Goal: Task Accomplishment & Management: Manage account settings

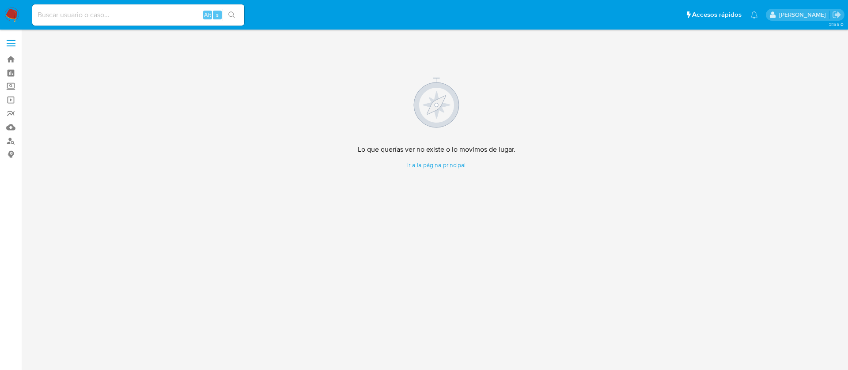
click at [12, 11] on img at bounding box center [11, 15] width 15 height 15
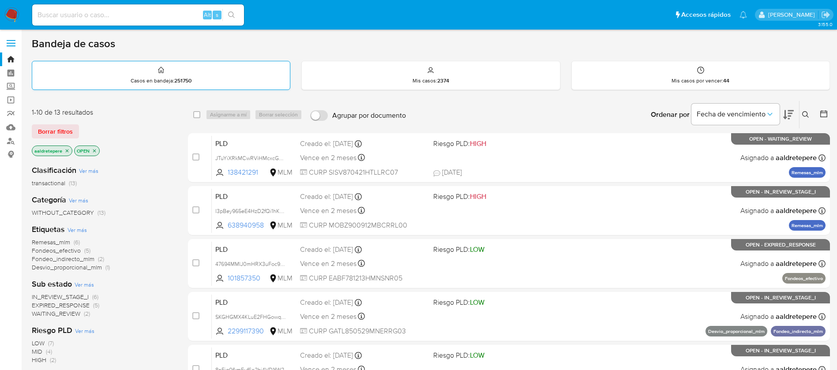
click at [79, 65] on div "Casos en bandeja : 251750" at bounding box center [161, 75] width 258 height 28
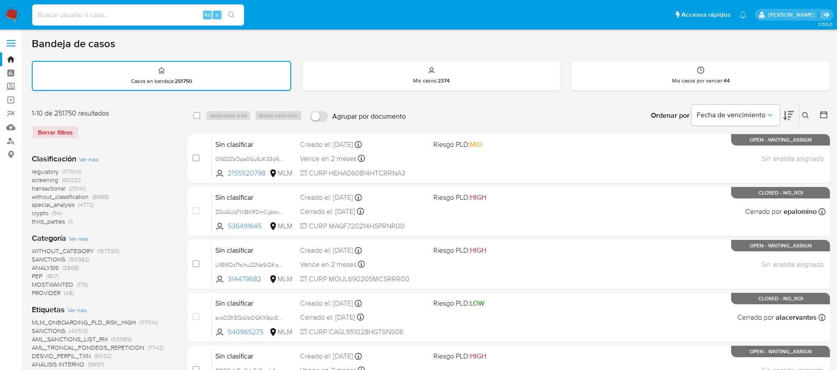
click at [89, 12] on input at bounding box center [138, 14] width 212 height 11
paste input "1031021361"
type input "1031021361"
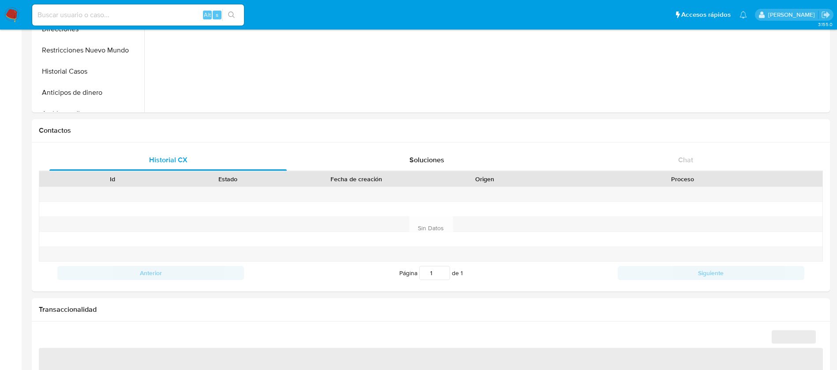
scroll to position [324, 0]
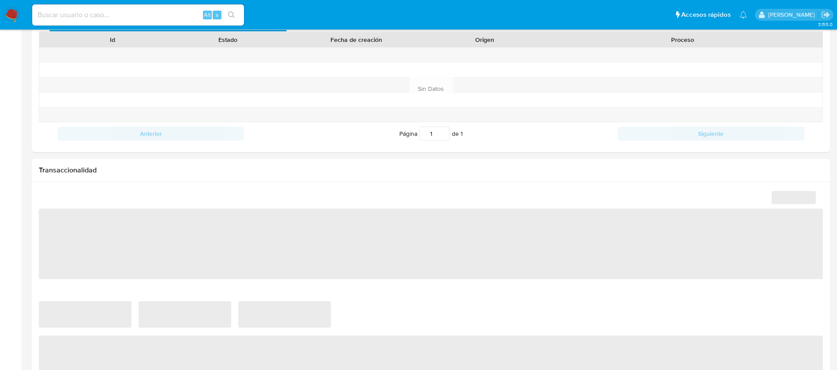
select select "10"
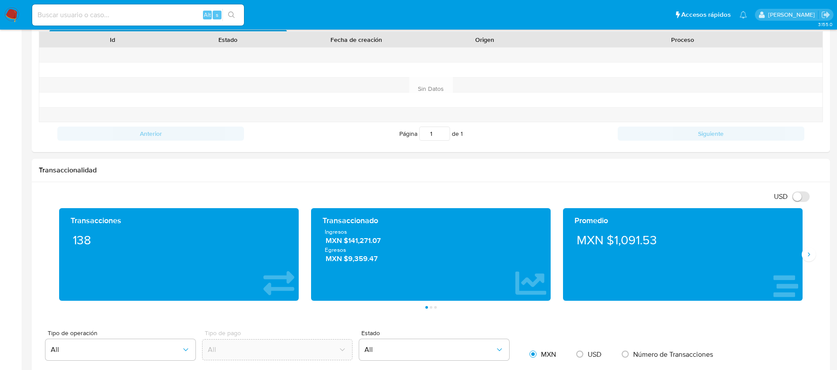
click at [147, 15] on input at bounding box center [138, 14] width 212 height 11
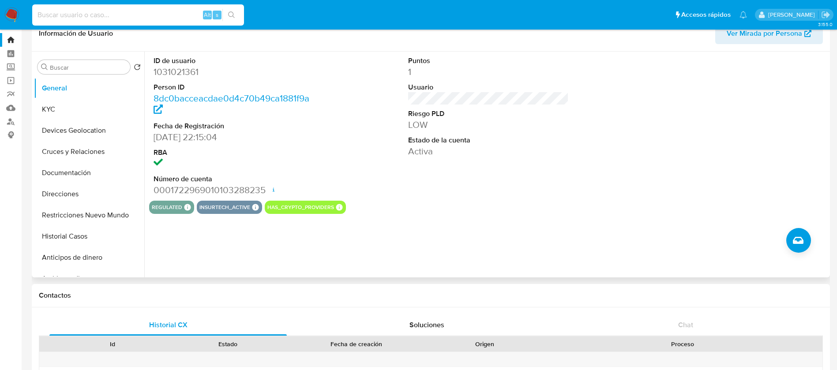
scroll to position [0, 0]
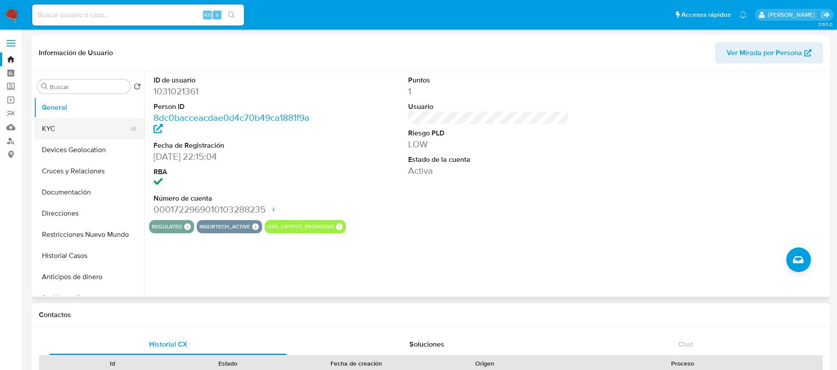
click at [91, 126] on button "KYC" at bounding box center [85, 128] width 103 height 21
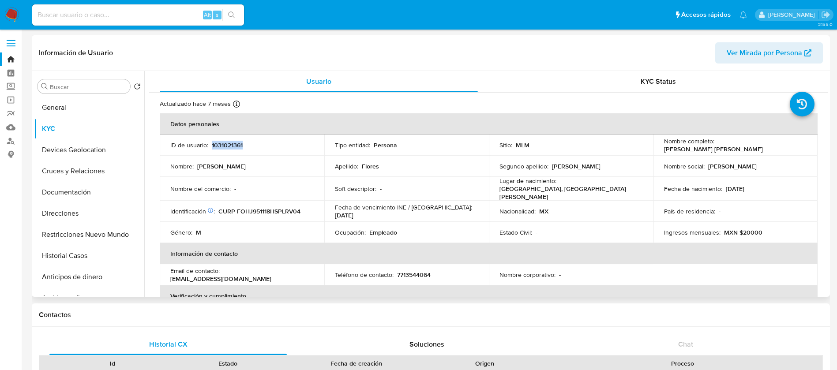
drag, startPoint x: 247, startPoint y: 147, endPoint x: 211, endPoint y: 148, distance: 35.8
click at [211, 148] on div "ID de usuario : 1031021361" at bounding box center [241, 145] width 143 height 8
copy p "1031021361"
drag, startPoint x: 805, startPoint y: 148, endPoint x: 714, endPoint y: 146, distance: 91.0
click at [714, 146] on td "Nombre completo : Javier Rene Flores Hernandez" at bounding box center [736, 145] width 165 height 21
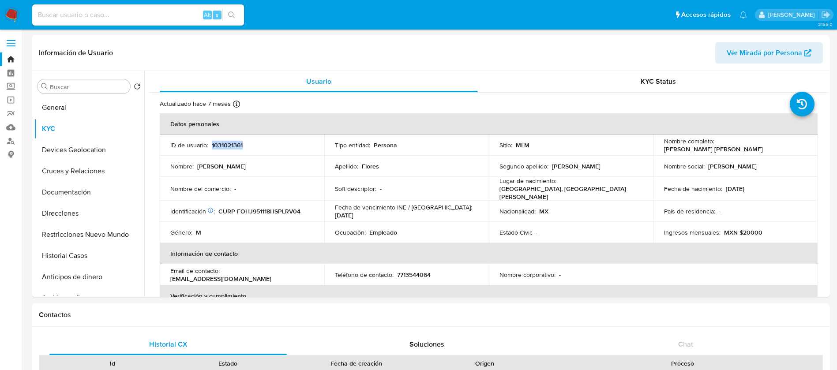
copy div "Javier Rene Flores Hernandez"
click at [235, 145] on p "1031021361" at bounding box center [227, 145] width 31 height 8
copy p "1031021361"
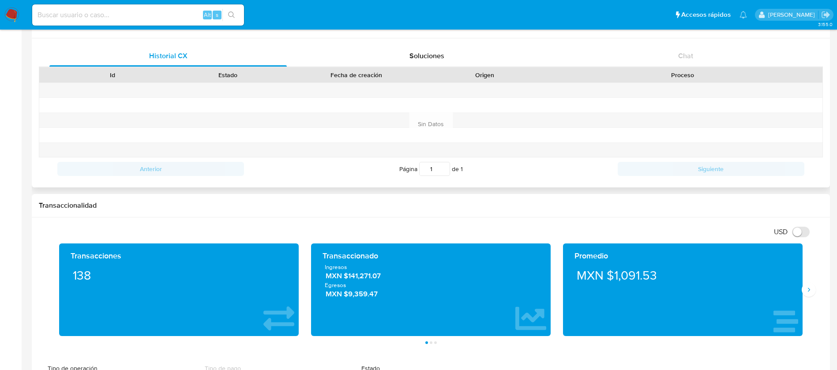
scroll to position [331, 0]
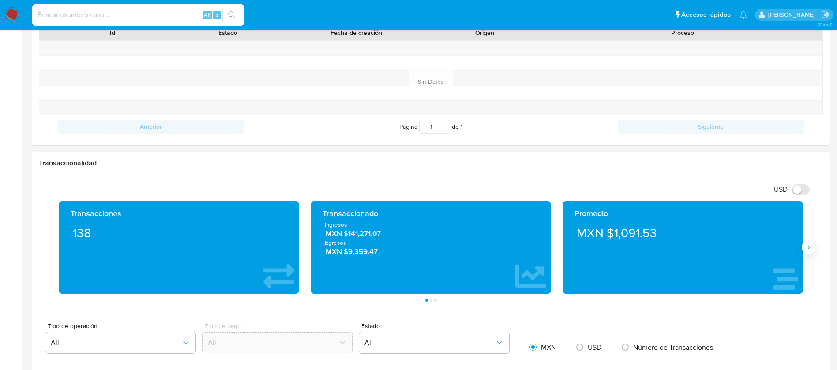
click at [808, 249] on icon "Siguiente" at bounding box center [809, 247] width 7 height 7
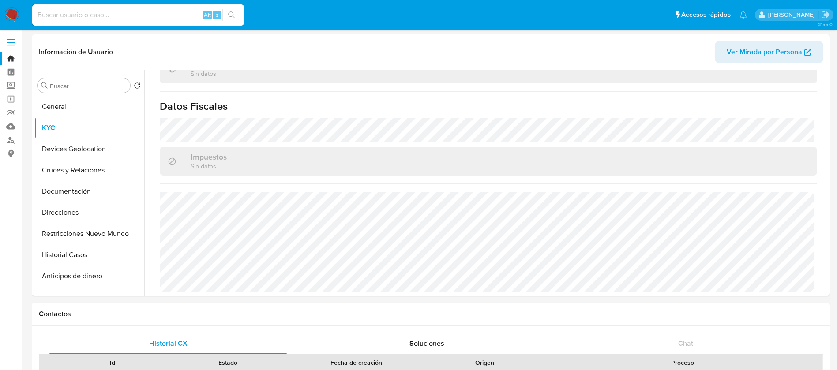
scroll to position [0, 0]
click at [56, 160] on button "Devices Geolocation" at bounding box center [85, 150] width 103 height 21
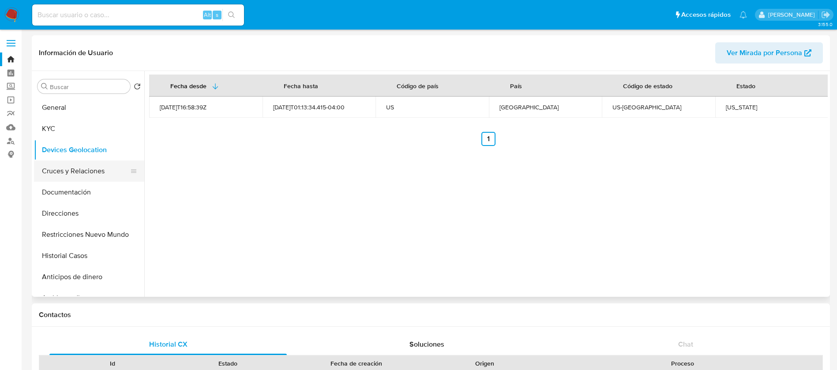
click at [82, 172] on button "Cruces y Relaciones" at bounding box center [85, 171] width 103 height 21
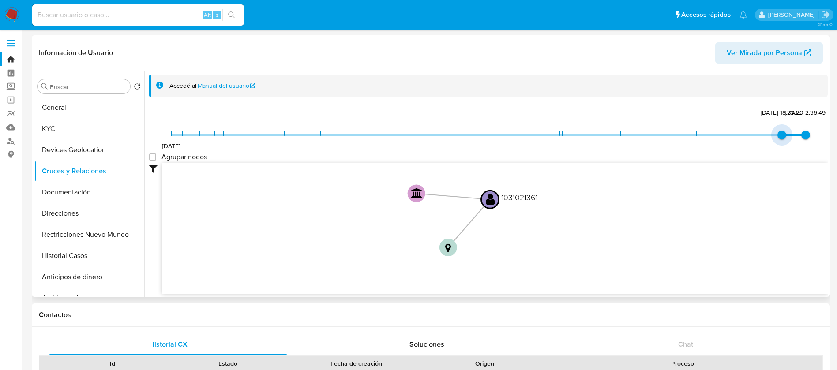
type input "1721752732000"
drag, startPoint x: 169, startPoint y: 132, endPoint x: 720, endPoint y: 132, distance: 551.8
click at [720, 132] on span "1/12/2021 23/7/2024, 10:38:52 5/2/2025, 2:36:49" at bounding box center [488, 134] width 635 height 13
click at [155, 161] on group_nodes "Agrupar nodos" at bounding box center [152, 157] width 7 height 7
checkbox group_nodes "true"
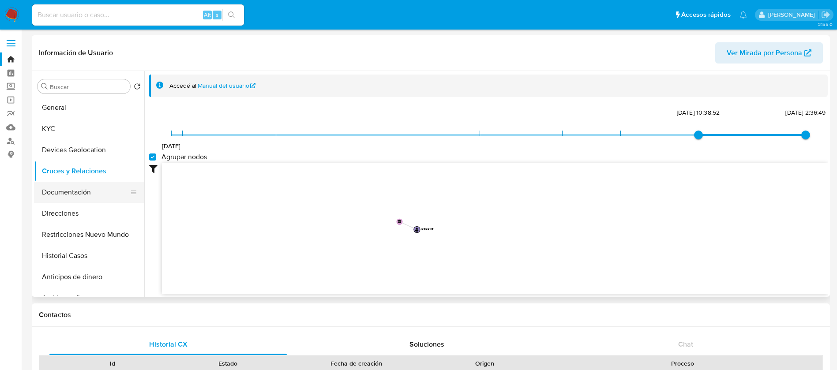
click at [88, 200] on button "Documentación" at bounding box center [85, 192] width 103 height 21
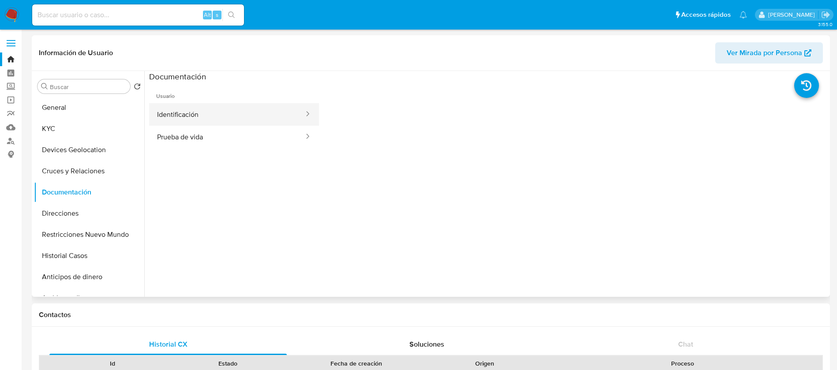
click at [244, 120] on button "Identificación" at bounding box center [227, 114] width 156 height 23
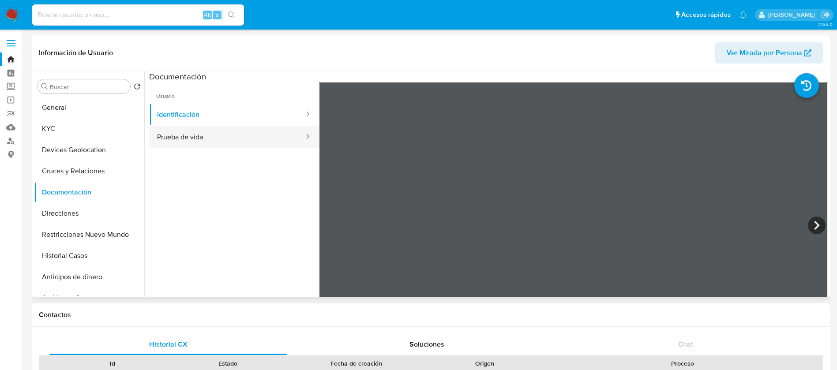
click at [207, 141] on button "Prueba de vida" at bounding box center [227, 137] width 156 height 23
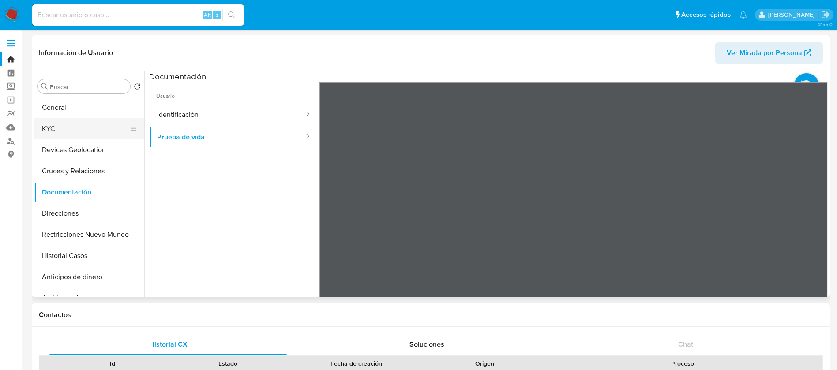
click at [69, 127] on button "KYC" at bounding box center [85, 128] width 103 height 21
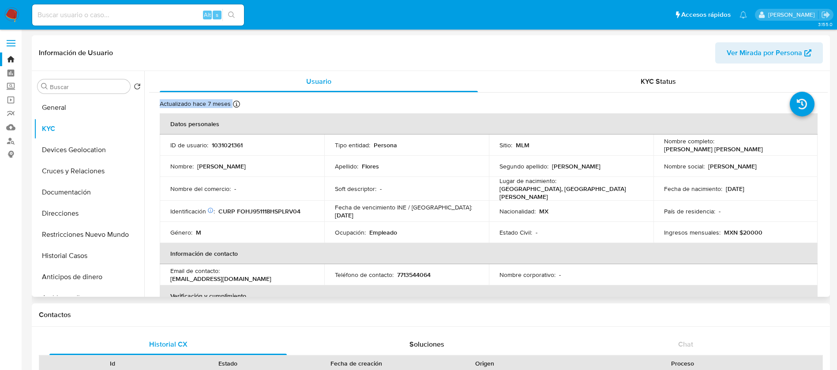
drag, startPoint x: 829, startPoint y: 89, endPoint x: 827, endPoint y: 94, distance: 5.5
click at [827, 94] on div "Buscar Volver al orden por defecto General KYC Devices Geolocation Cruces y Rel…" at bounding box center [431, 184] width 799 height 226
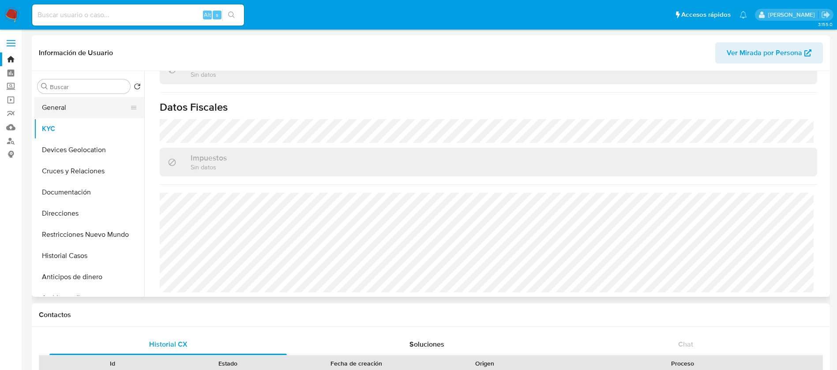
click at [79, 111] on button "General" at bounding box center [85, 107] width 103 height 21
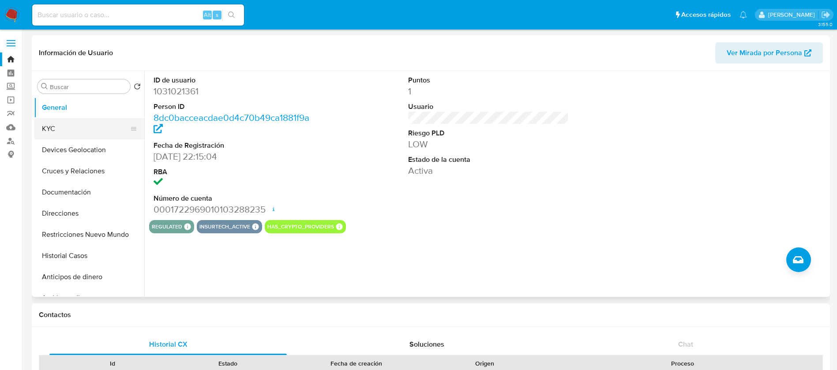
click at [88, 121] on button "KYC" at bounding box center [85, 128] width 103 height 21
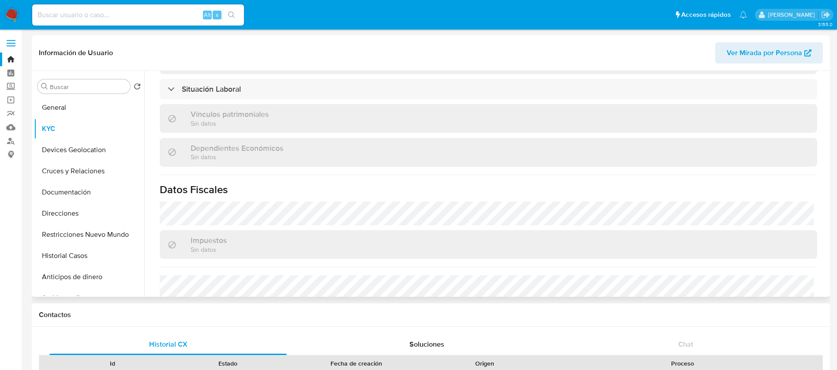
scroll to position [546, 0]
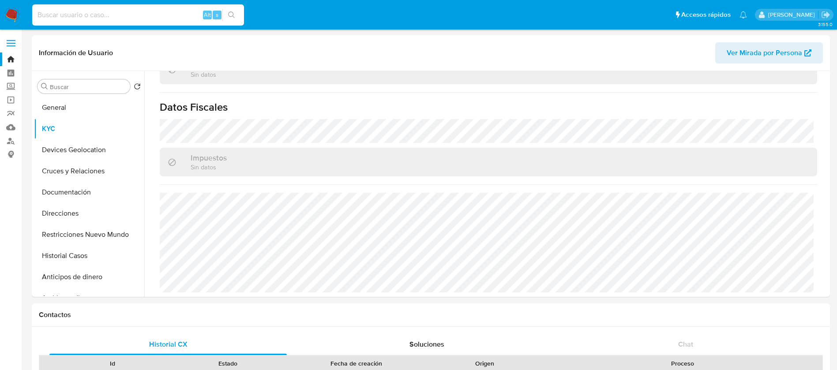
click at [185, 19] on input at bounding box center [138, 14] width 212 height 11
paste input "1064764287"
type input "1064764287"
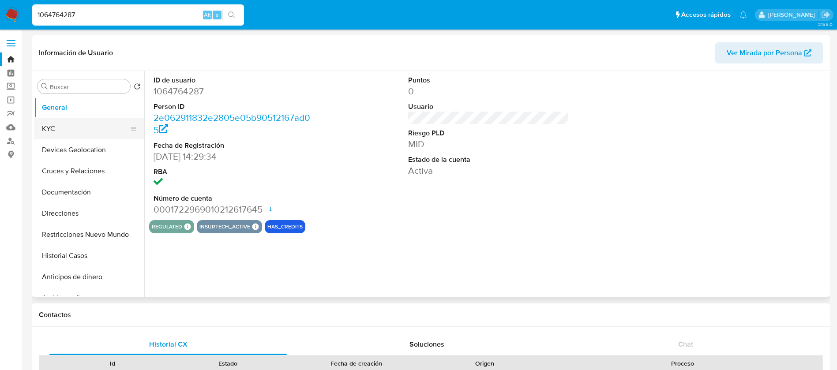
select select "10"
click at [86, 128] on button "KYC" at bounding box center [85, 128] width 103 height 21
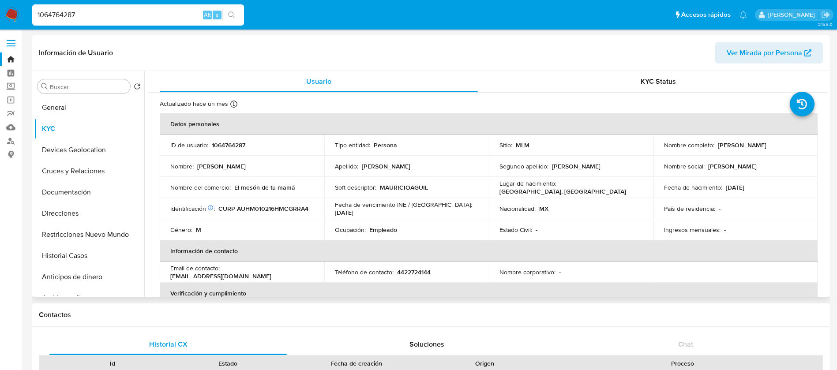
click at [236, 147] on p "1064764287" at bounding box center [229, 145] width 34 height 8
copy p "1064764287"
drag, startPoint x: 793, startPoint y: 145, endPoint x: 715, endPoint y: 143, distance: 78.6
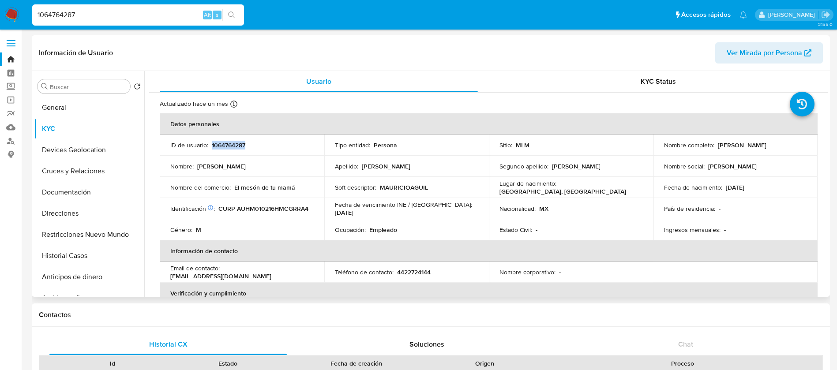
click at [715, 143] on div "Nombre completo : Mauricio Aguilar Hernandez" at bounding box center [735, 145] width 143 height 8
copy p "Mauricio Aguilar Hernandez"
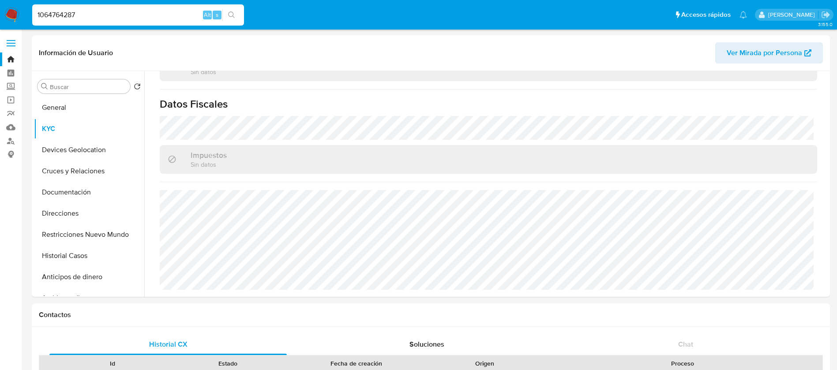
scroll to position [265, 0]
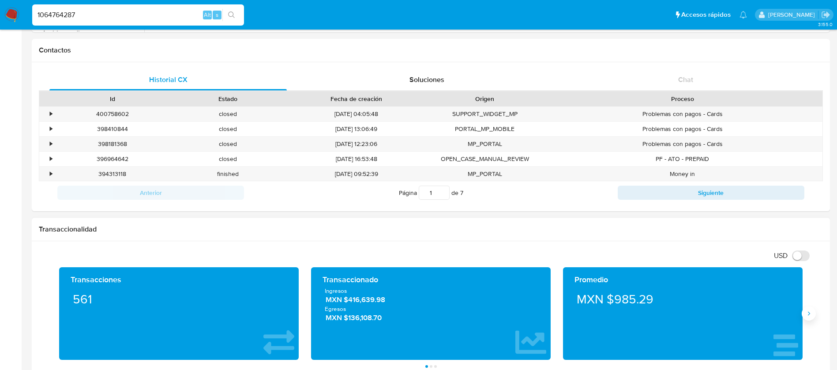
click at [813, 315] on button "Siguiente" at bounding box center [809, 314] width 14 height 14
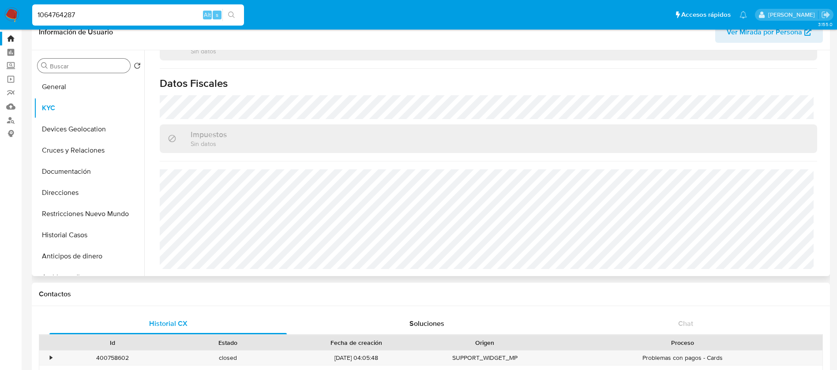
scroll to position [0, 0]
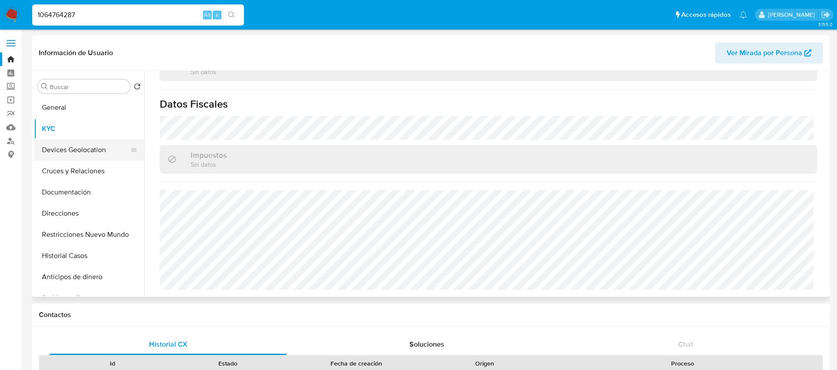
click at [91, 152] on button "Devices Geolocation" at bounding box center [85, 150] width 103 height 21
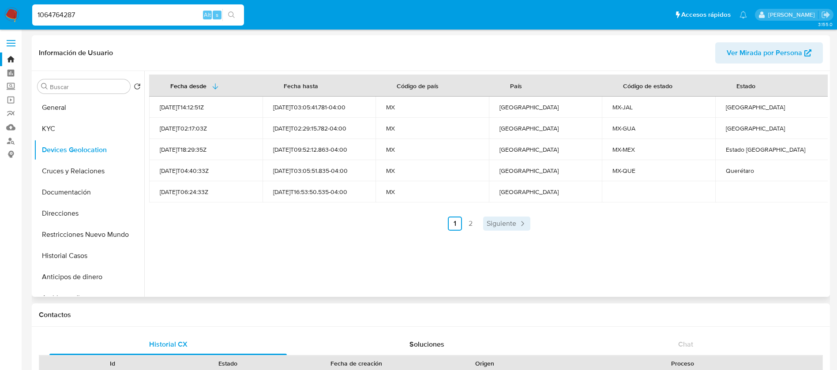
click at [506, 230] on link "Siguiente" at bounding box center [506, 224] width 47 height 14
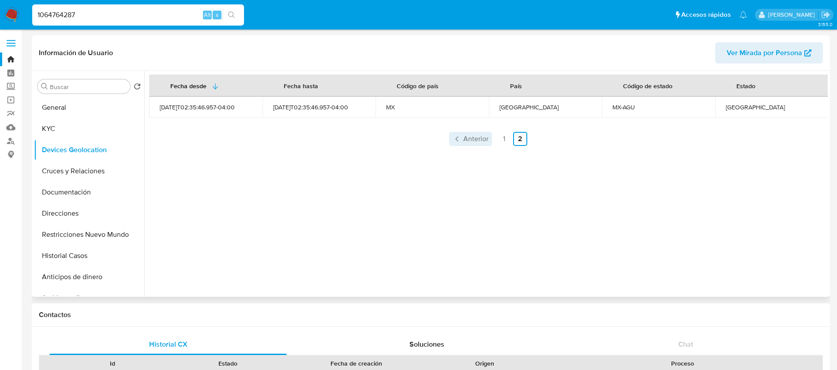
click at [480, 138] on span "Anterior" at bounding box center [476, 139] width 25 height 7
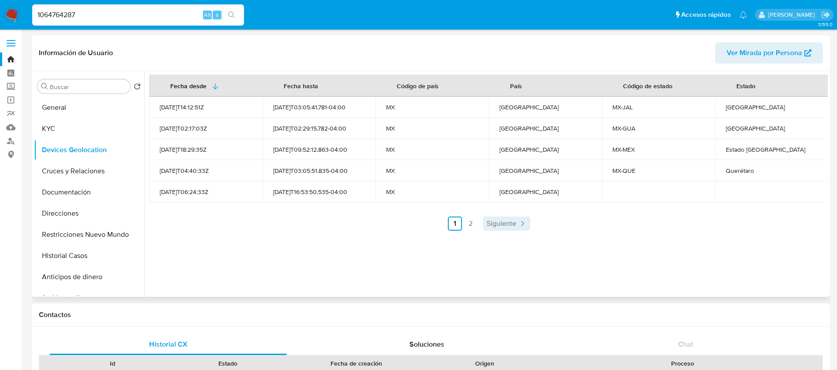
click at [493, 223] on span "Siguiente" at bounding box center [502, 223] width 30 height 7
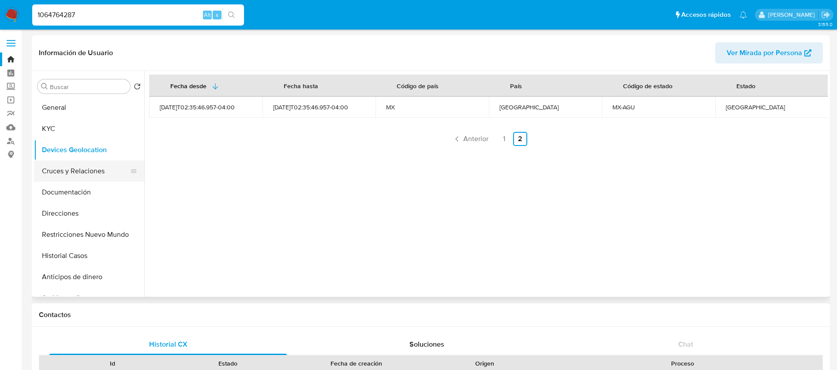
click at [74, 170] on button "Cruces y Relaciones" at bounding box center [85, 171] width 103 height 21
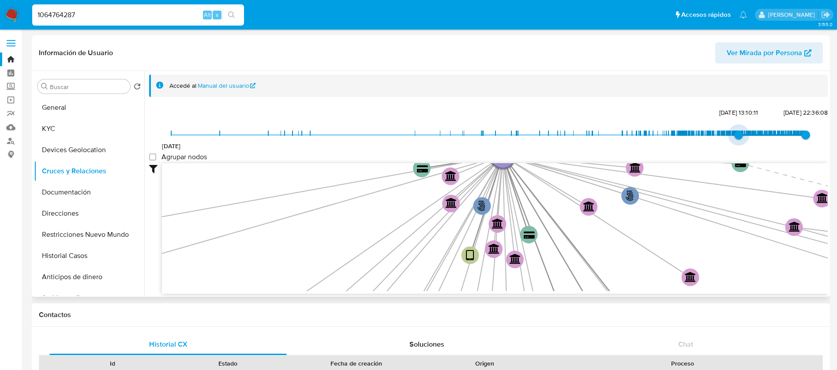
type input "1741495293000"
drag, startPoint x: 166, startPoint y: 136, endPoint x: 736, endPoint y: 148, distance: 570.1
click at [736, 148] on div "20/4/2021 8/3/2025, 22:41:33 21/8/2025, 22:36:08" at bounding box center [488, 140] width 635 height 25
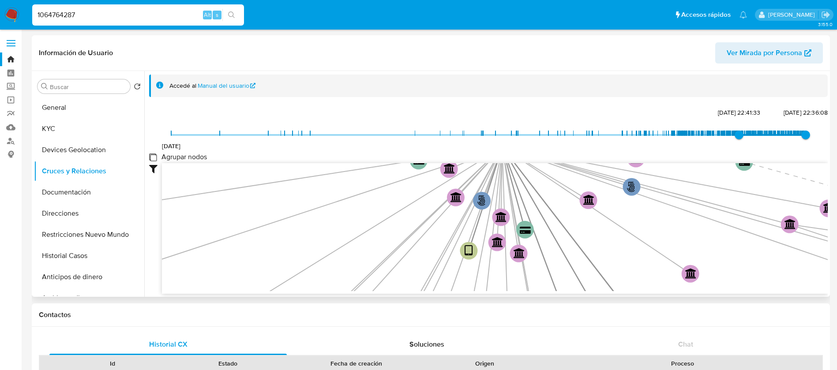
click at [153, 156] on group_nodes "Agrupar nodos" at bounding box center [152, 157] width 7 height 7
checkbox group_nodes "true"
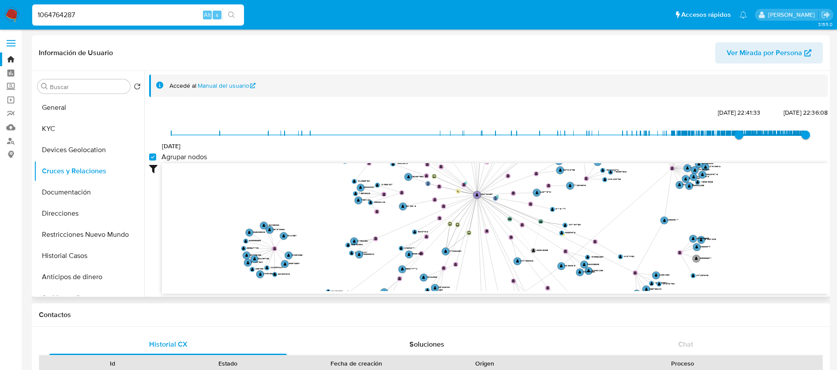
drag, startPoint x: 477, startPoint y: 212, endPoint x: 484, endPoint y: 109, distance: 104.0
click at [484, 109] on div "20/4/2021 8/3/2025, 22:41:33 21/8/2025, 22:36:08 Agrupar nodos Filtros Confianz…" at bounding box center [488, 200] width 679 height 188
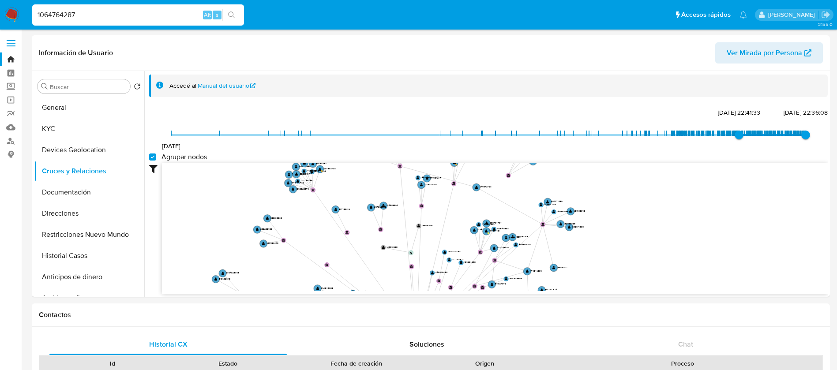
drag, startPoint x: 491, startPoint y: 252, endPoint x: 432, endPoint y: 395, distance: 154.4
click at [93, 200] on button "Documentación" at bounding box center [85, 192] width 103 height 21
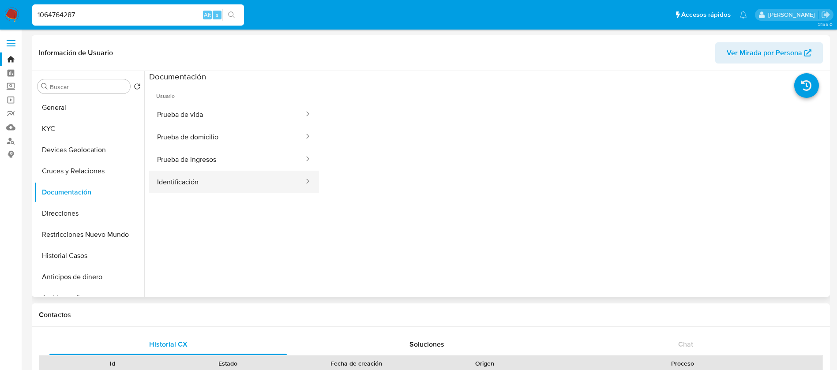
click at [208, 185] on button "Identificación" at bounding box center [227, 182] width 156 height 23
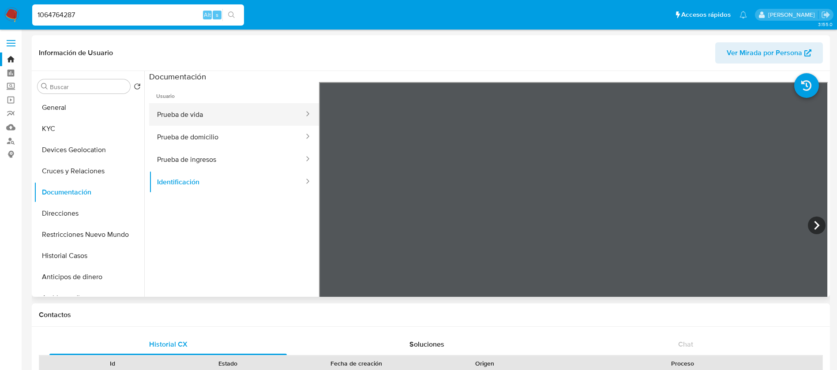
click at [220, 120] on button "Prueba de vida" at bounding box center [227, 114] width 156 height 23
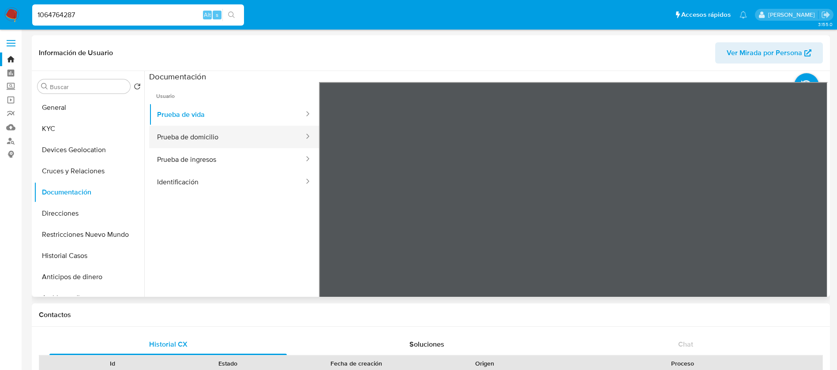
click at [215, 139] on button "Prueba de domicilio" at bounding box center [227, 137] width 156 height 23
click at [256, 137] on button "Prueba de domicilio" at bounding box center [227, 137] width 156 height 23
click at [84, 130] on button "KYC" at bounding box center [85, 128] width 103 height 21
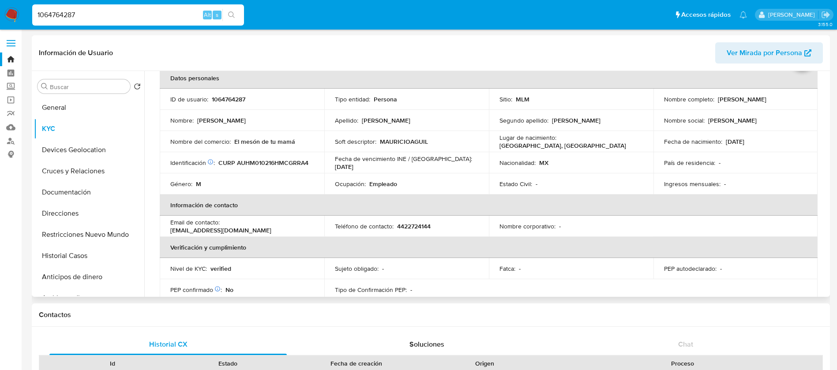
scroll to position [66, 0]
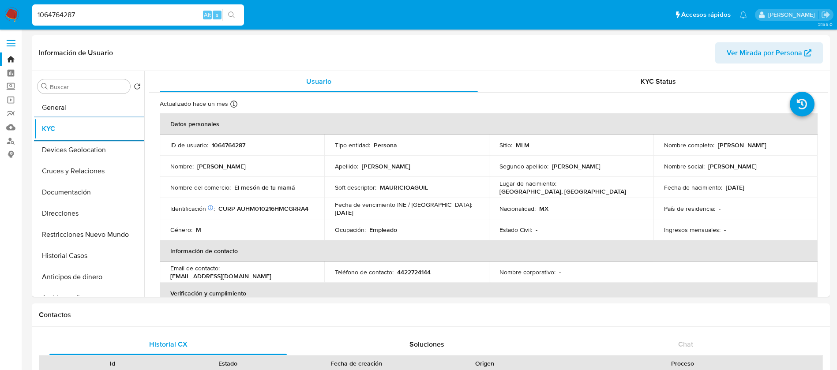
select select "10"
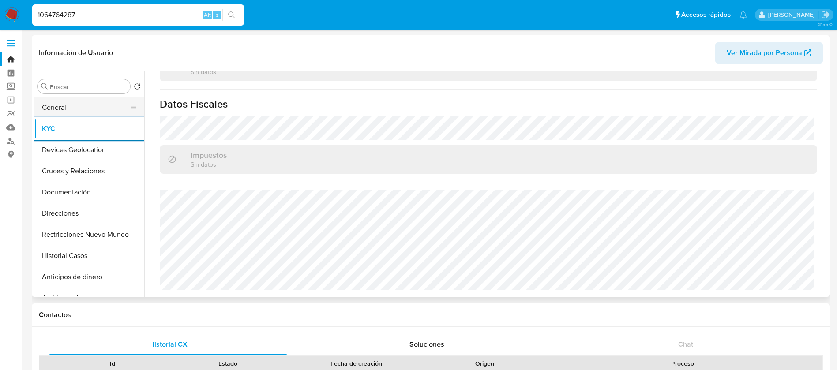
click at [69, 111] on button "General" at bounding box center [85, 107] width 103 height 21
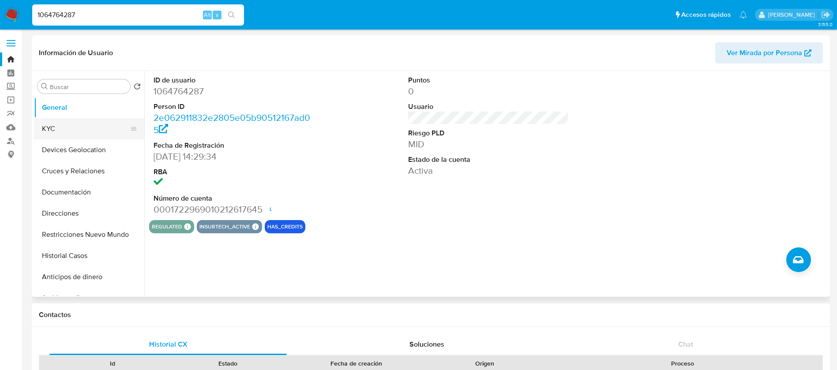
click at [63, 126] on button "KYC" at bounding box center [85, 128] width 103 height 21
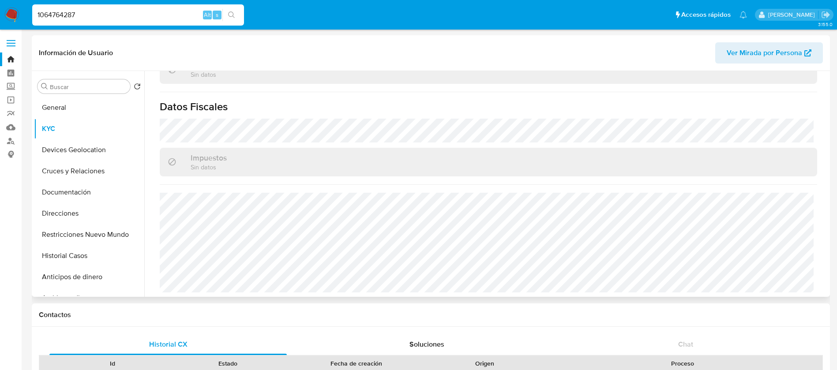
scroll to position [538, 0]
drag, startPoint x: 102, startPoint y: 13, endPoint x: 0, endPoint y: 2, distance: 102.6
click at [0, 2] on nav "Pausado Ver notificaciones 1064764287 Alt s Accesos rápidos Presiona las siguie…" at bounding box center [418, 15] width 837 height 30
paste input "2003384870"
type input "2003384870"
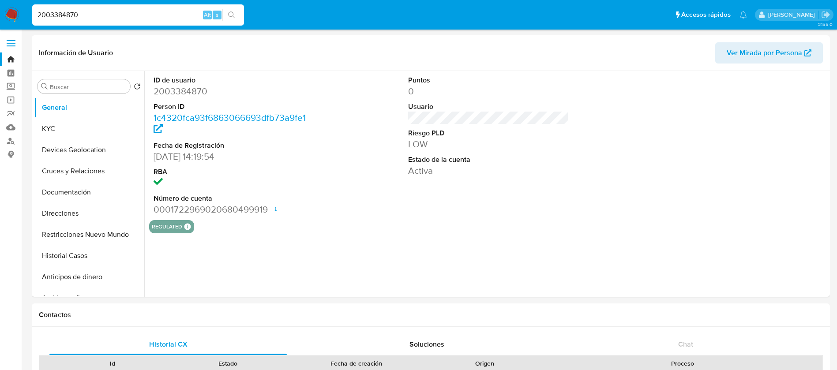
select select "10"
click at [71, 255] on button "Historial Casos" at bounding box center [85, 255] width 103 height 21
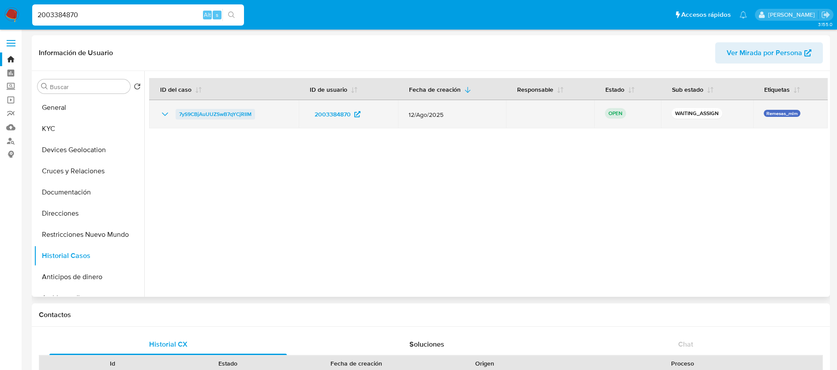
drag, startPoint x: 271, startPoint y: 115, endPoint x: 176, endPoint y: 113, distance: 95.4
click at [176, 113] on div "7yS9CBjAuUUZSwB7qYCjRIlM" at bounding box center [224, 114] width 128 height 11
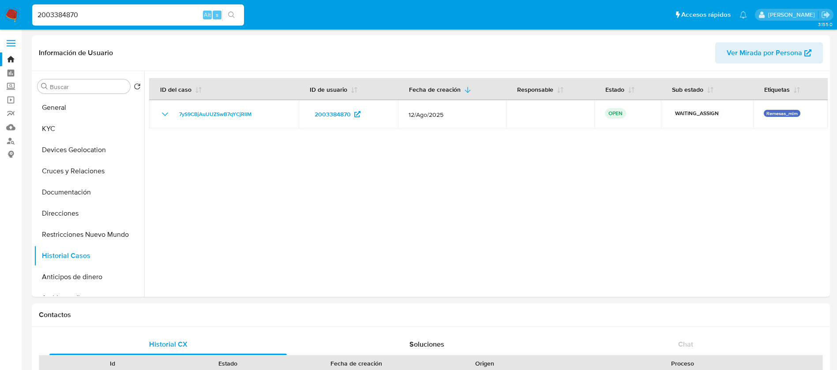
click at [11, 11] on img at bounding box center [11, 15] width 15 height 15
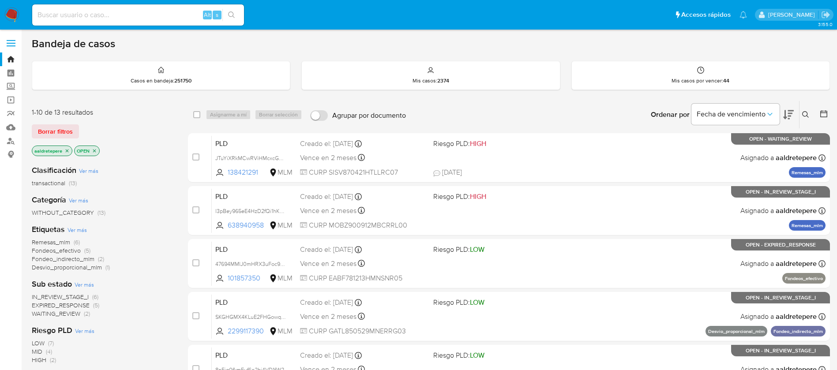
click at [808, 113] on icon at bounding box center [806, 114] width 7 height 7
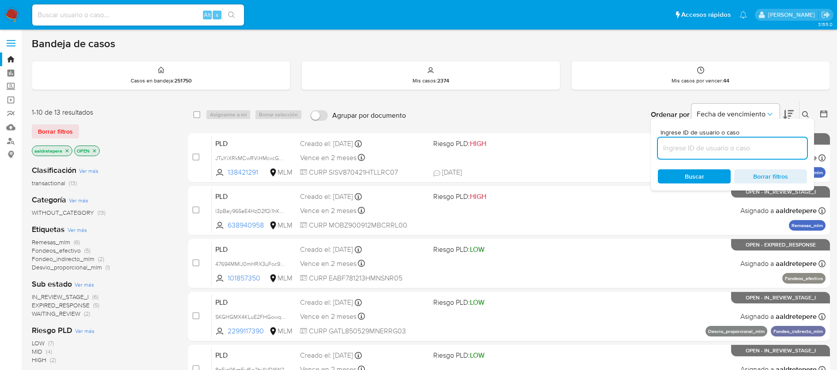
click at [772, 145] on input at bounding box center [732, 148] width 149 height 11
type input "7yS9CBjAuUUZSwB7qYCjRIlM"
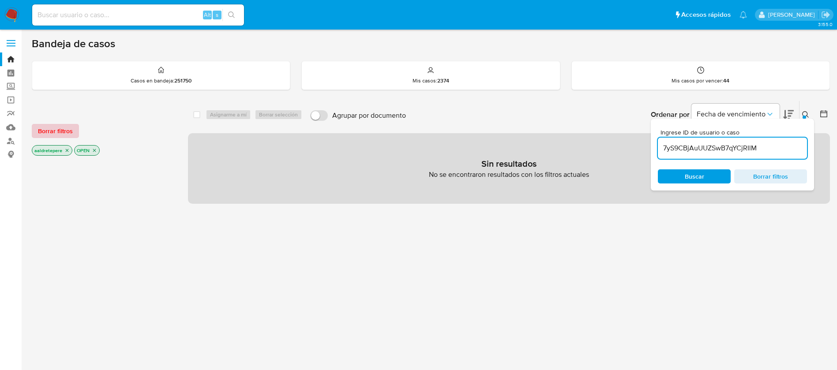
click at [60, 130] on span "Borrar filtros" at bounding box center [55, 131] width 35 height 12
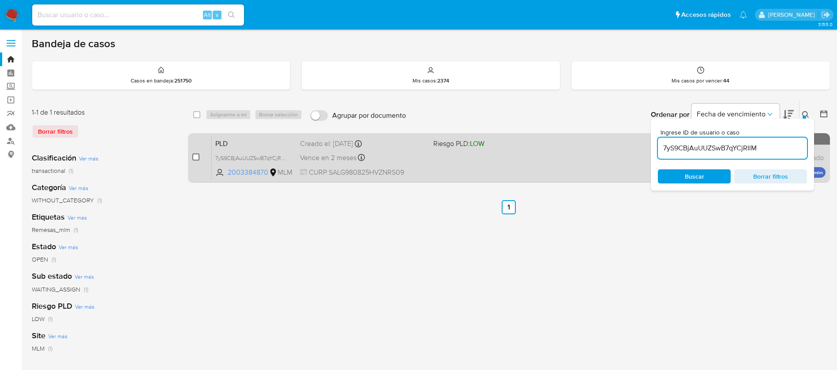
click at [196, 157] on input "checkbox" at bounding box center [195, 157] width 7 height 7
checkbox input "true"
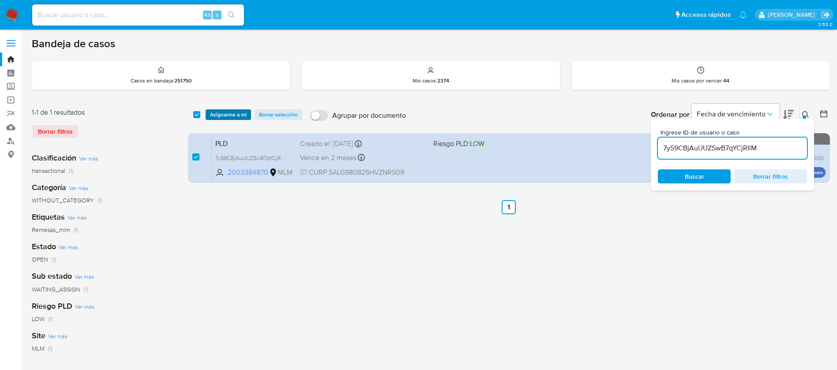
click at [221, 113] on span "Asignarme a mí" at bounding box center [228, 114] width 37 height 9
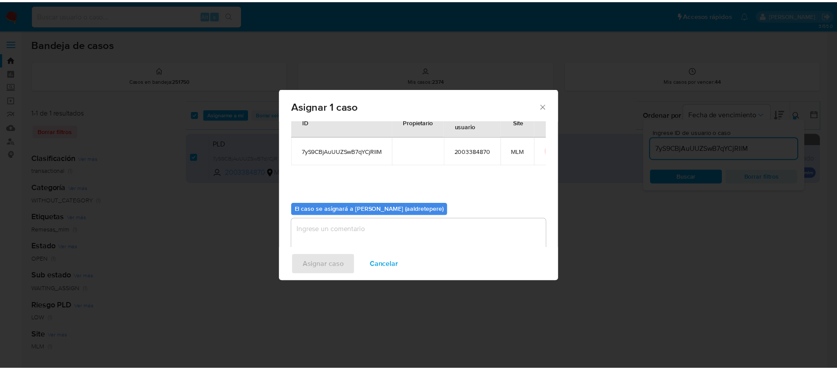
scroll to position [46, 0]
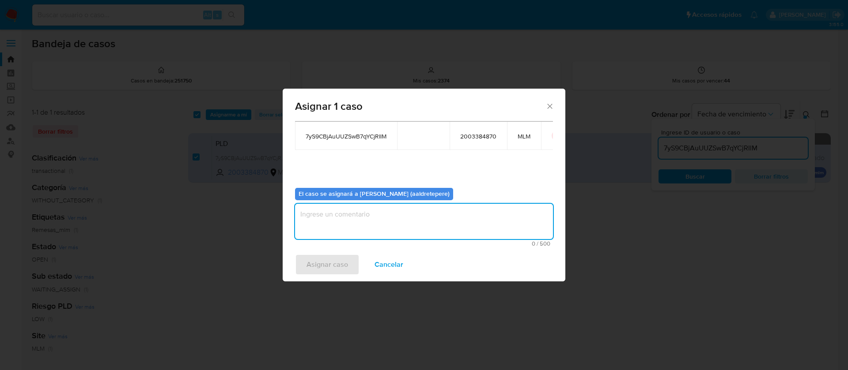
click at [395, 215] on textarea "assign-modal" at bounding box center [424, 221] width 258 height 35
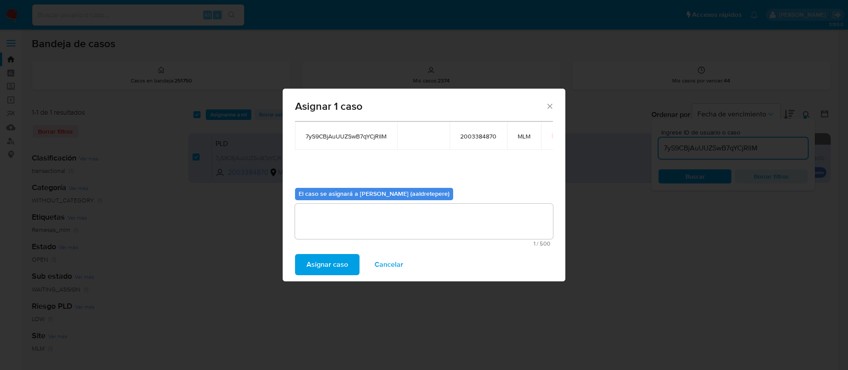
click at [350, 260] on button "Asignar caso" at bounding box center [327, 264] width 64 height 21
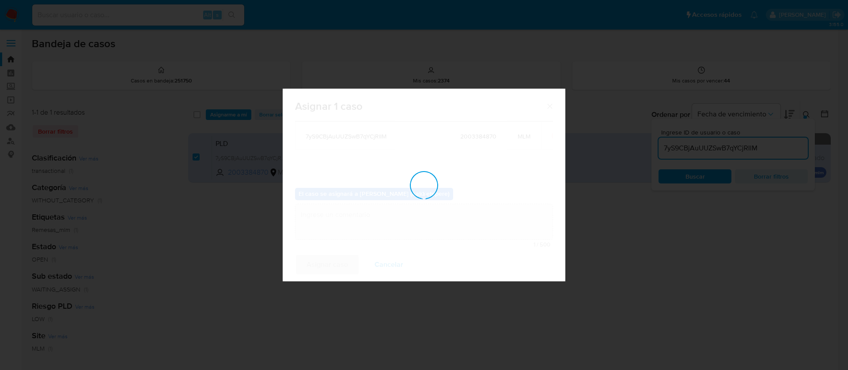
checkbox input "false"
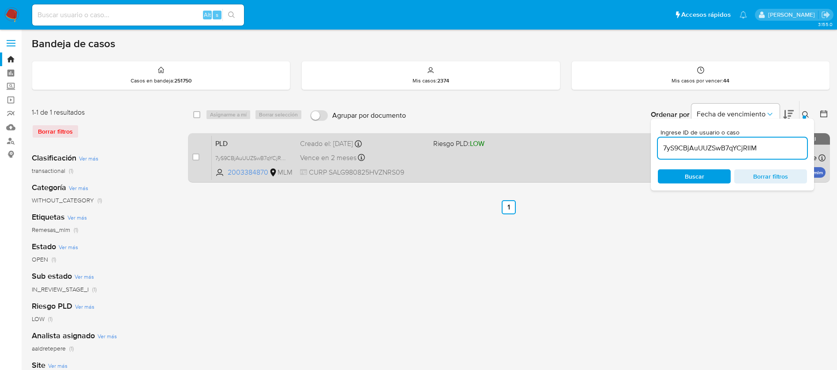
click at [485, 154] on div "PLD 7yS9CBjAuUUZSwB7qYCjRIlM 2003384870 MLM Riesgo PLD: LOW Creado el: 12/08/20…" at bounding box center [519, 158] width 614 height 45
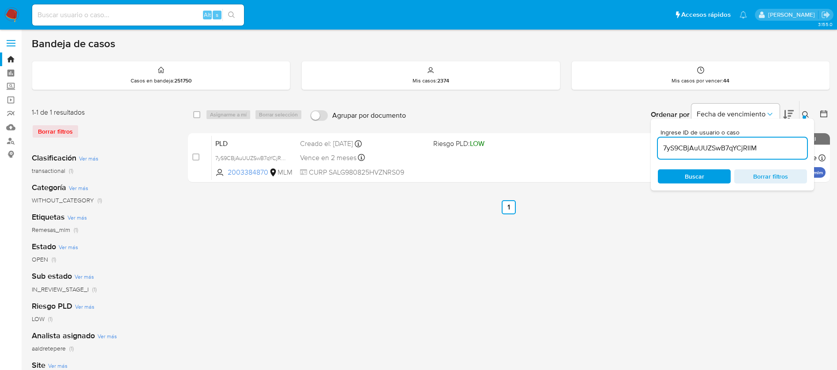
drag, startPoint x: 96, startPoint y: 16, endPoint x: 105, endPoint y: 16, distance: 8.8
click at [96, 16] on input at bounding box center [138, 14] width 212 height 11
paste input "1047031243"
type input "1047031243"
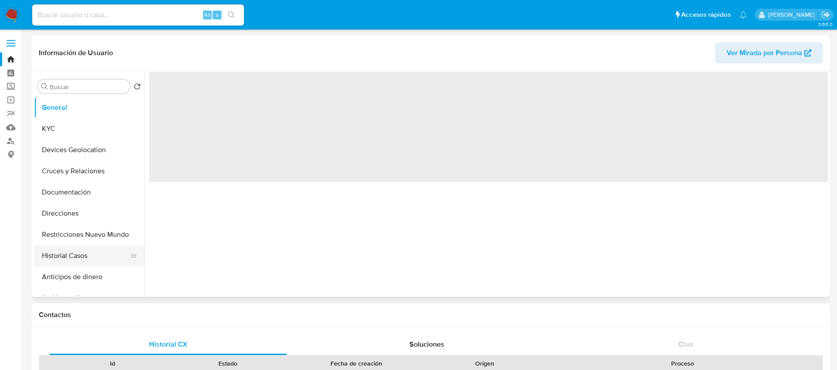
click at [62, 256] on button "Historial Casos" at bounding box center [85, 255] width 103 height 21
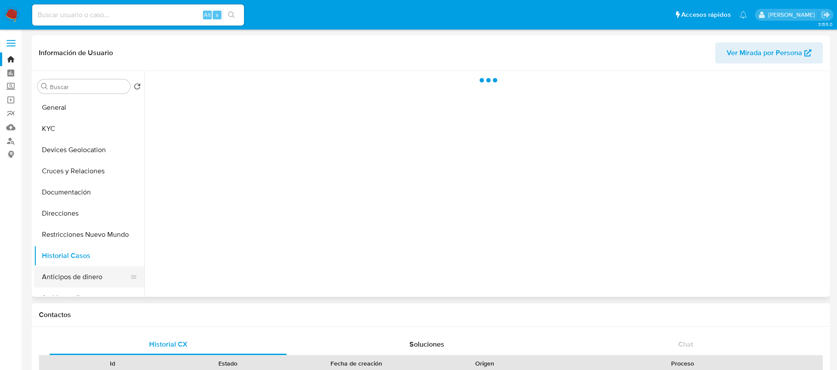
select select "10"
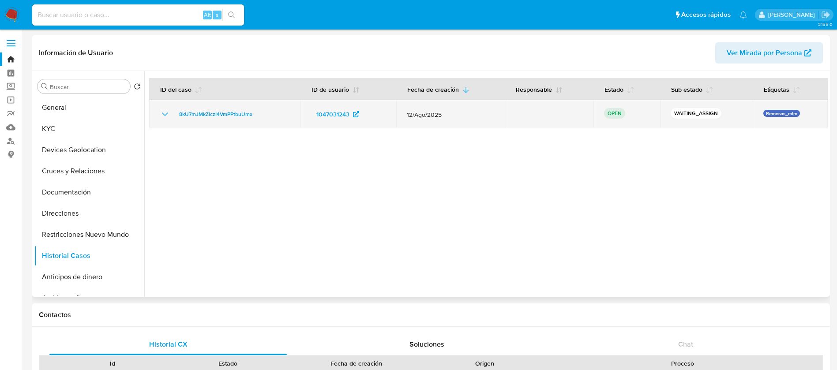
drag, startPoint x: 262, startPoint y: 118, endPoint x: 165, endPoint y: 111, distance: 97.4
click at [165, 111] on div "8kU7mJMkZlczI4VmPPtbuUmx" at bounding box center [225, 114] width 130 height 11
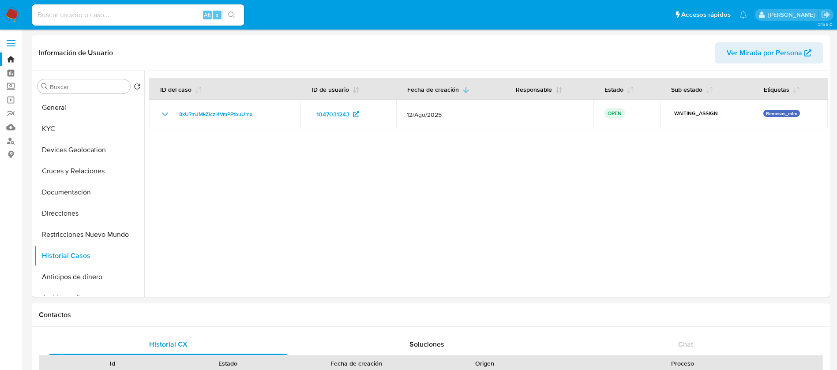
click at [8, 9] on img at bounding box center [11, 15] width 15 height 15
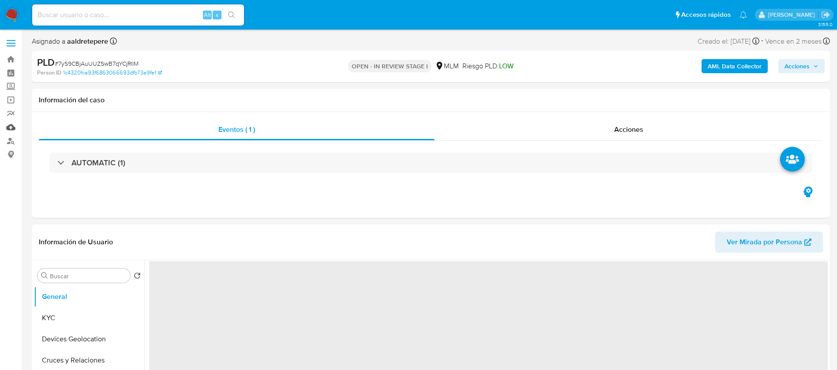
click at [7, 126] on link "Mulan" at bounding box center [52, 128] width 105 height 14
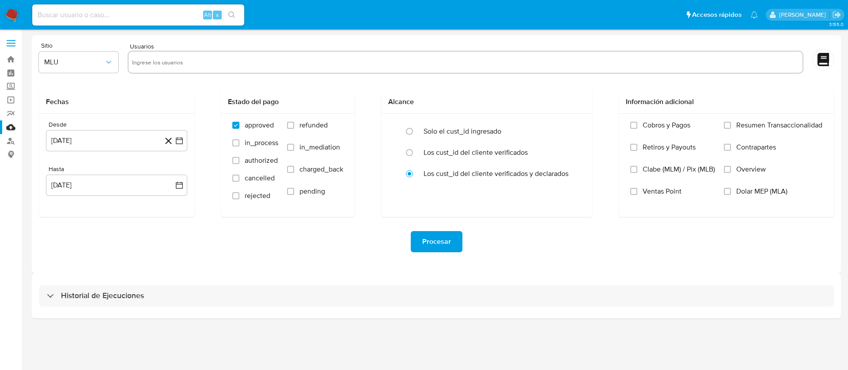
click at [180, 64] on input "text" at bounding box center [465, 62] width 667 height 14
paste input "2003384870"
type input "2003384870"
drag, startPoint x: 80, startPoint y: 74, endPoint x: 80, endPoint y: 68, distance: 5.3
click at [80, 72] on div "Sitio MLU" at bounding box center [78, 59] width 79 height 34
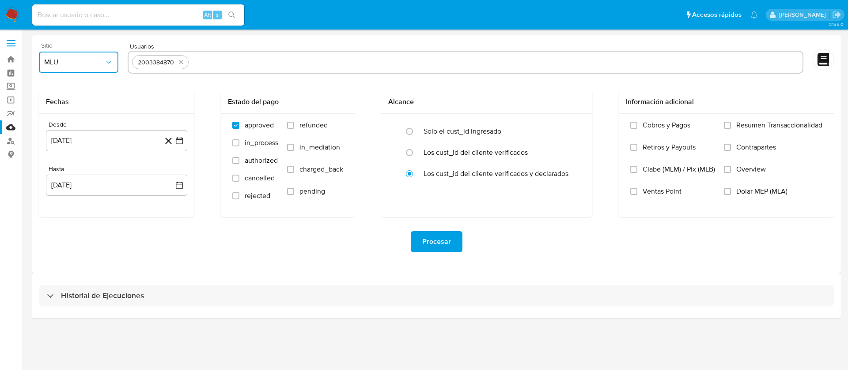
click at [80, 65] on span "MLU" at bounding box center [74, 62] width 60 height 9
click at [61, 190] on div "MLM" at bounding box center [76, 191] width 64 height 21
click at [117, 137] on button "22 de julio de 2024" at bounding box center [116, 140] width 141 height 21
click at [112, 175] on span "julio 2024" at bounding box center [112, 172] width 33 height 9
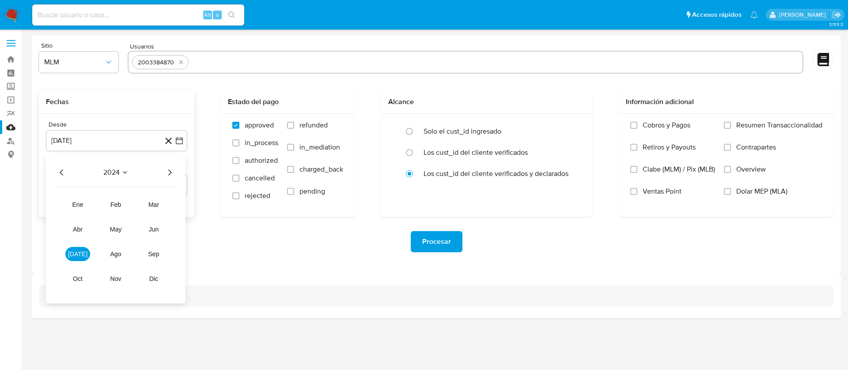
click at [170, 170] on icon "Año siguiente" at bounding box center [169, 172] width 11 height 11
click at [72, 227] on button "abr" at bounding box center [77, 229] width 25 height 14
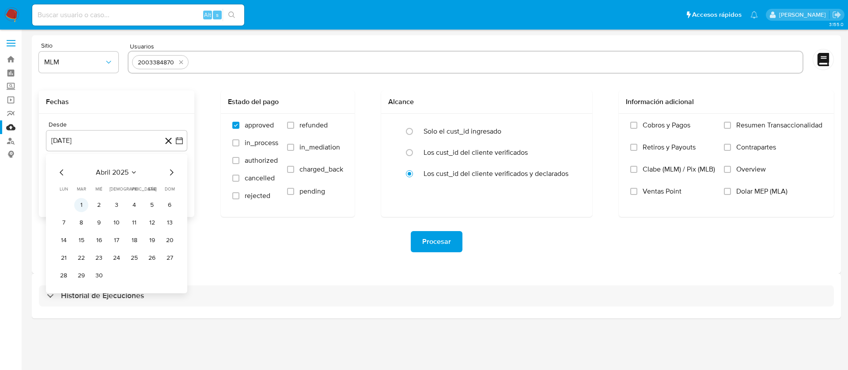
click at [82, 204] on button "1" at bounding box center [81, 205] width 14 height 14
click at [90, 198] on div "Desde 1 de abril de 2025 1-04-2025 Hasta 22 de agosto de 2025 22-08-2025" at bounding box center [116, 165] width 155 height 103
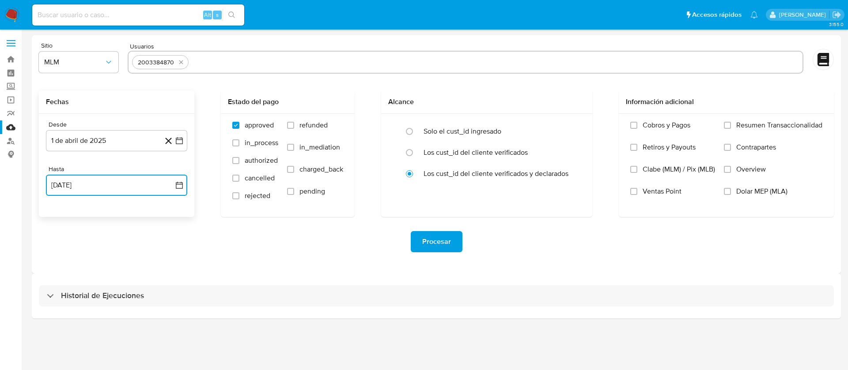
click at [92, 184] on button "22 de agosto de 2025" at bounding box center [116, 185] width 141 height 21
click at [62, 218] on icon "Mes anterior" at bounding box center [62, 217] width 11 height 11
click at [117, 324] on button "31" at bounding box center [116, 320] width 14 height 14
click at [442, 241] on span "Procesar" at bounding box center [436, 241] width 29 height 19
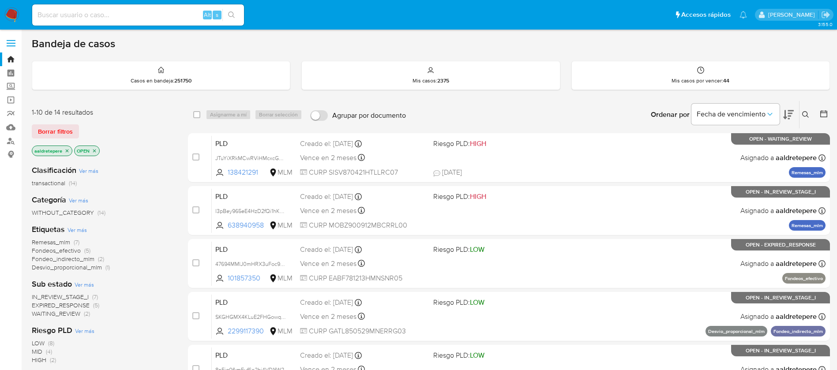
click at [806, 117] on icon at bounding box center [806, 114] width 7 height 7
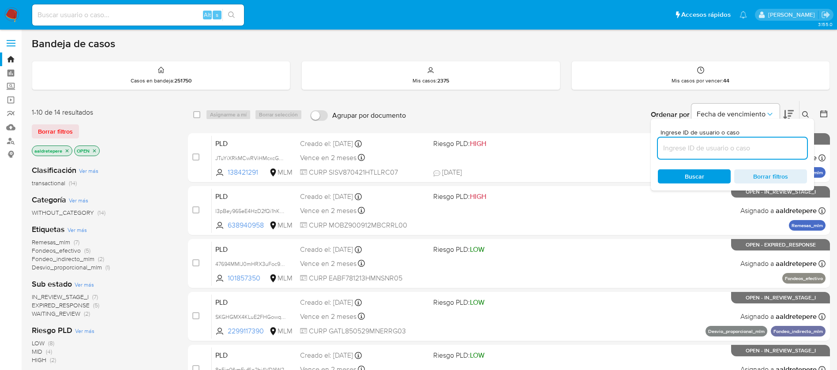
click at [749, 149] on input at bounding box center [732, 148] width 149 height 11
type input "8kU7mJMkZlczI4VmPPtbuUmx"
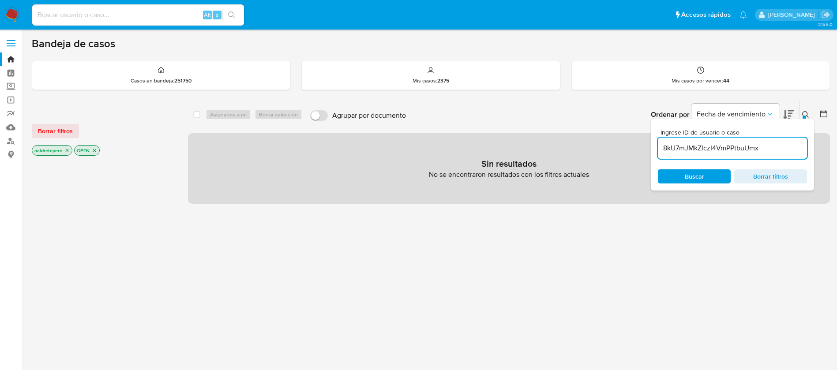
click at [39, 135] on span "Borrar filtros" at bounding box center [55, 131] width 35 height 12
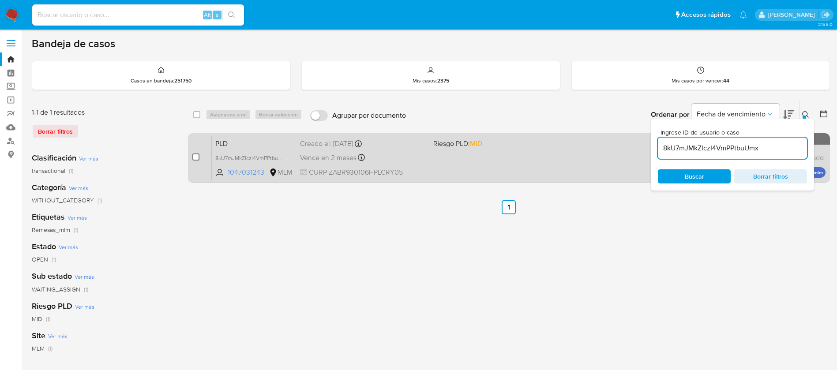
drag, startPoint x: 190, startPoint y: 158, endPoint x: 197, endPoint y: 160, distance: 7.8
click at [191, 159] on div "case-item-checkbox No es posible asignar el caso PLD 8kU7mJMkZlczI4VmPPtbuUmx 1…" at bounding box center [509, 157] width 642 height 49
click at [197, 160] on input "checkbox" at bounding box center [195, 157] width 7 height 7
checkbox input "true"
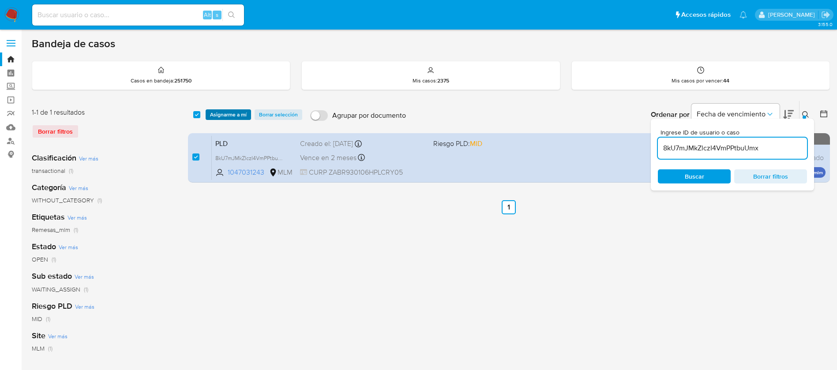
click at [220, 116] on span "Asignarme a mí" at bounding box center [228, 114] width 37 height 9
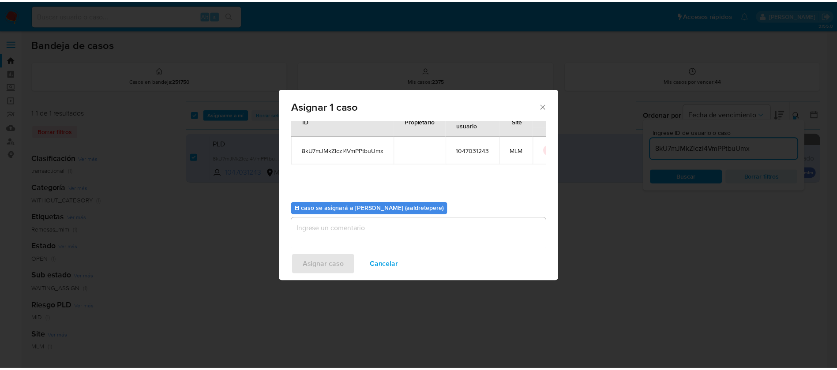
scroll to position [46, 0]
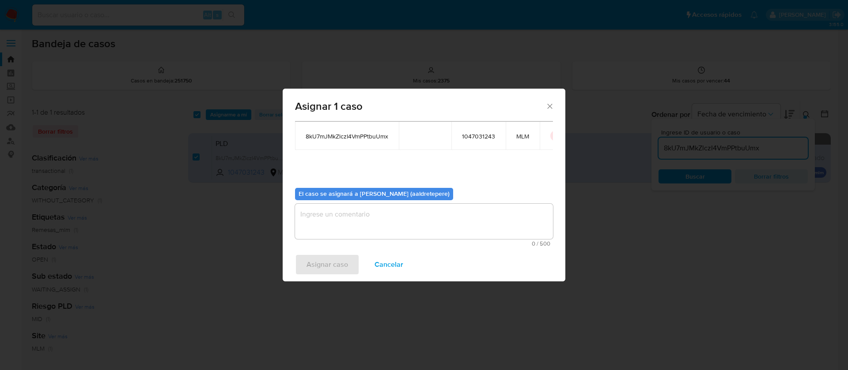
click at [336, 235] on textarea "assign-modal" at bounding box center [424, 221] width 258 height 35
click at [333, 261] on span "Asignar caso" at bounding box center [326, 264] width 41 height 19
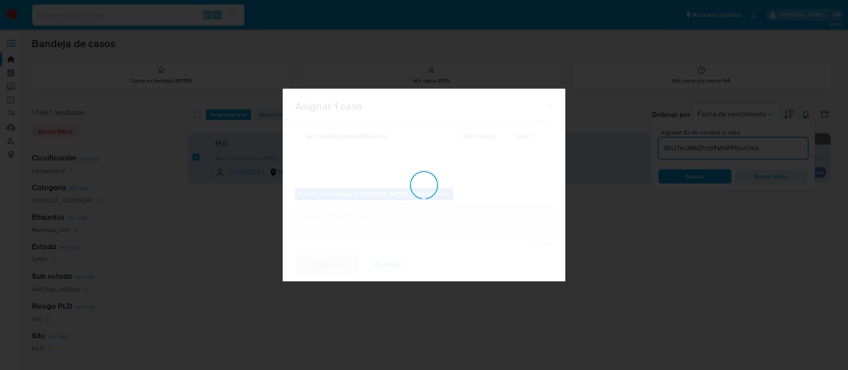
checkbox input "false"
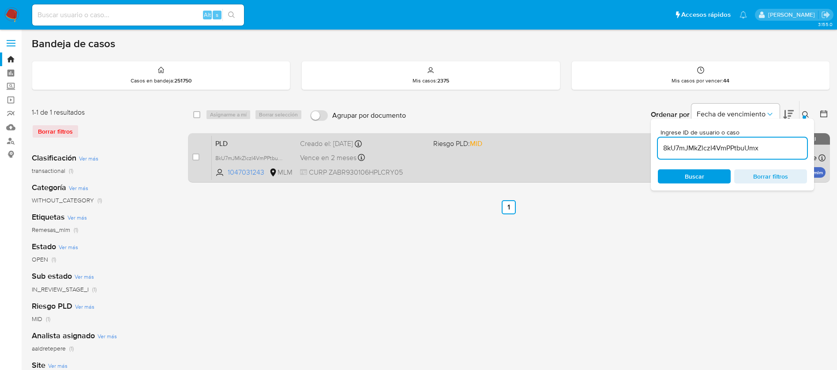
click at [577, 165] on div "PLD 8kU7mJMkZlczI4VmPPtbuUmx 1047031243 MLM Riesgo PLD: MID Creado el: [DATE] C…" at bounding box center [519, 158] width 614 height 45
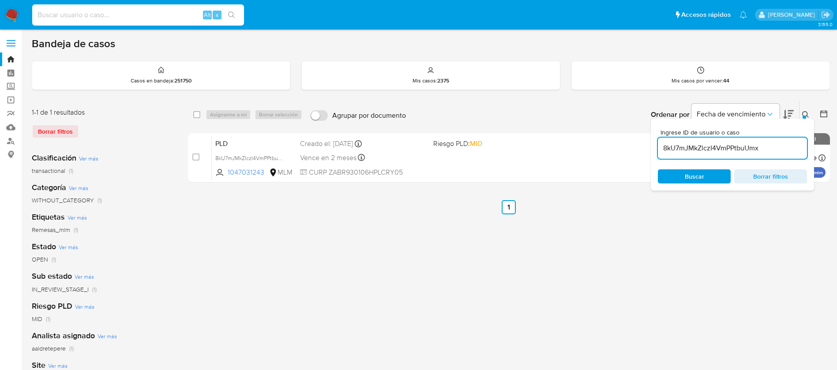
drag, startPoint x: 124, startPoint y: 15, endPoint x: 0, endPoint y: 6, distance: 124.0
click at [49, 11] on input at bounding box center [138, 14] width 212 height 11
paste input "2351460626"
type input "2351460626"
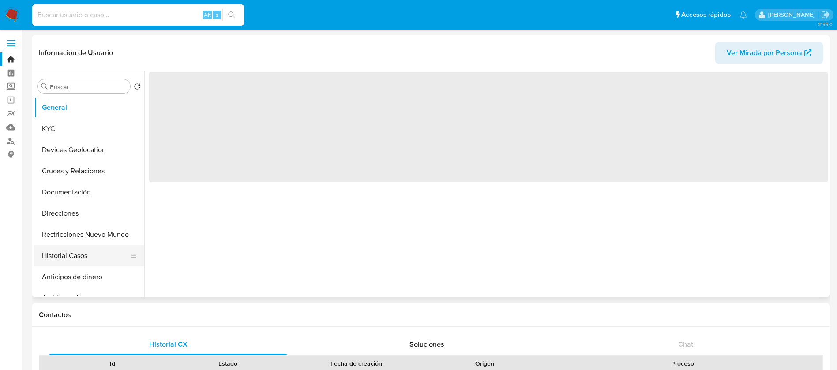
click at [88, 256] on button "Historial Casos" at bounding box center [85, 255] width 103 height 21
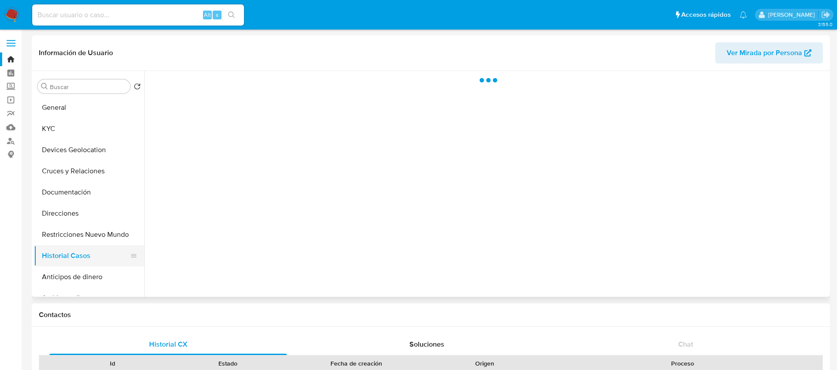
select select "10"
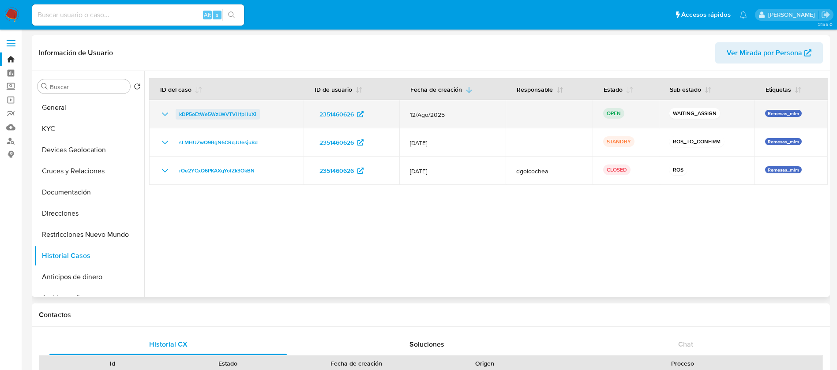
drag, startPoint x: 290, startPoint y: 116, endPoint x: 176, endPoint y: 117, distance: 114.3
click at [176, 117] on div "kDP5oEtWe5WzLWVTVHfpHuXi" at bounding box center [226, 114] width 133 height 11
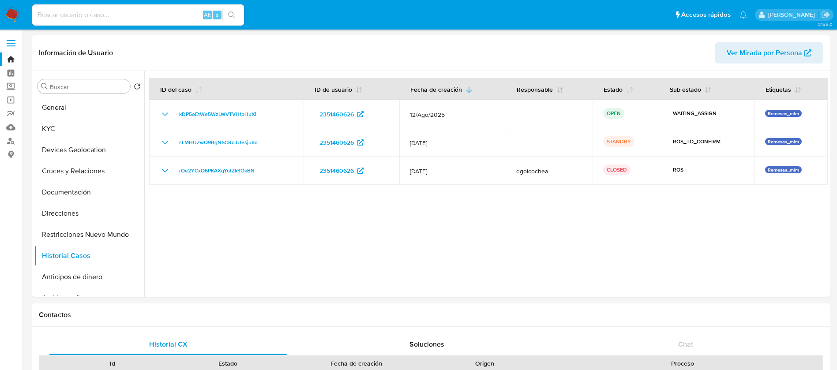
click at [8, 14] on img at bounding box center [11, 15] width 15 height 15
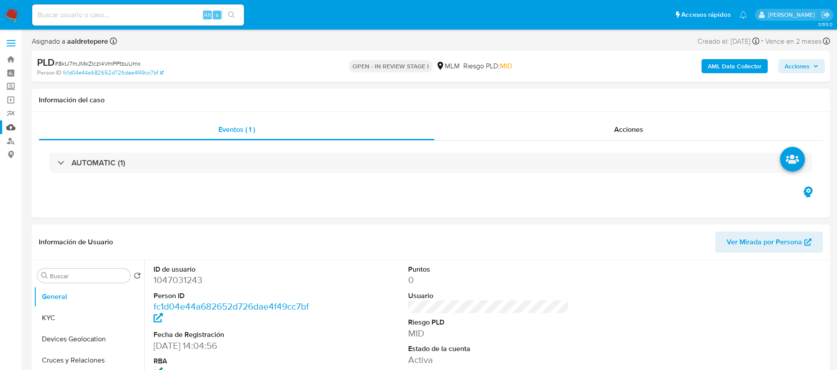
click at [14, 126] on link "Mulan" at bounding box center [52, 128] width 105 height 14
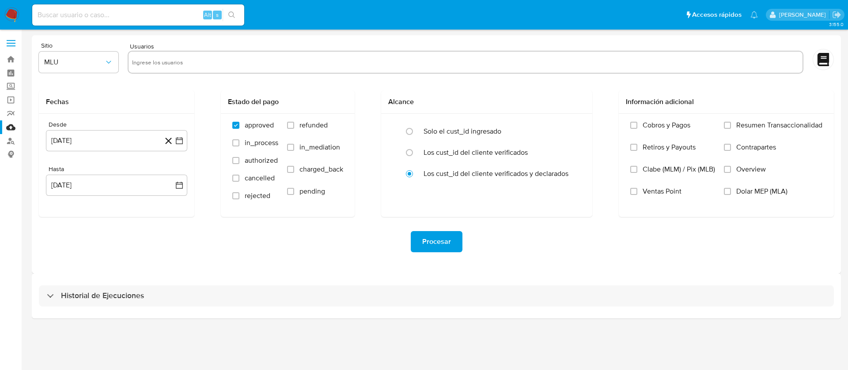
click at [168, 65] on input "text" at bounding box center [465, 62] width 667 height 14
paste input "1047031243"
type input "1047031243"
click at [60, 64] on span "MLU" at bounding box center [74, 62] width 60 height 9
drag, startPoint x: 66, startPoint y: 198, endPoint x: 102, endPoint y: 166, distance: 48.4
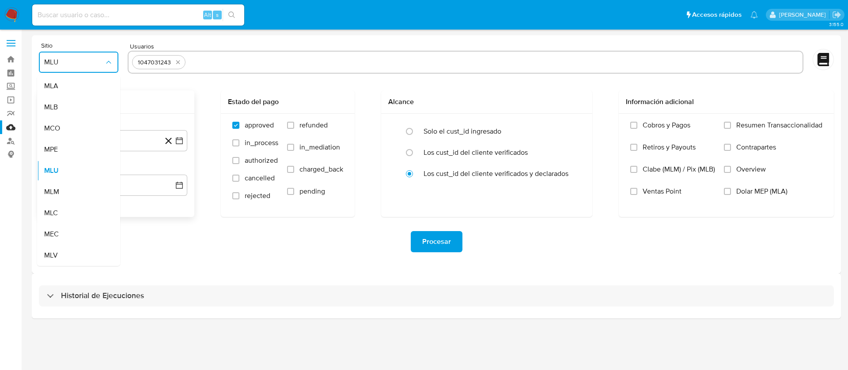
click at [66, 199] on div "MLM" at bounding box center [76, 191] width 64 height 21
click at [103, 163] on div "Desde 22 de julio de 2024 22-07-2024 Hasta 22 de agosto de 2025 22-08-2025" at bounding box center [116, 165] width 155 height 103
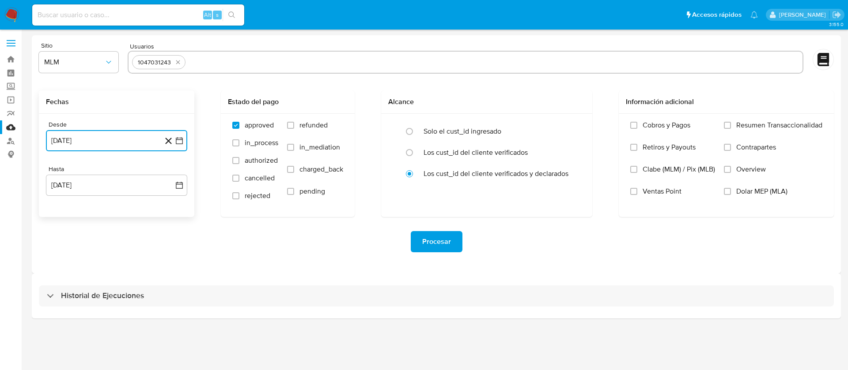
click at [106, 143] on button "22 de julio de 2024" at bounding box center [116, 140] width 141 height 21
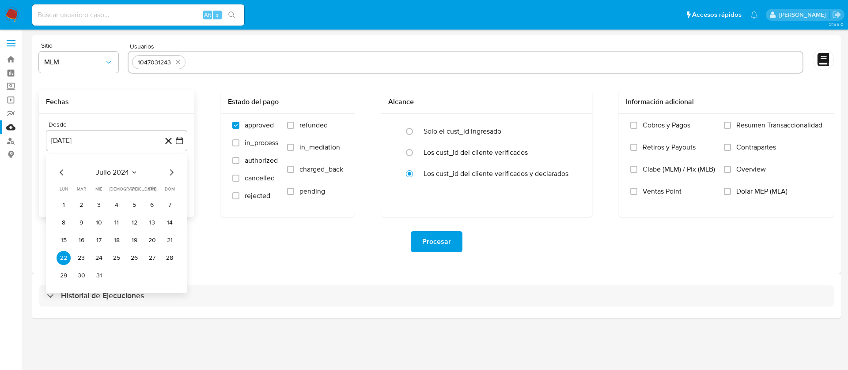
drag, startPoint x: 124, startPoint y: 166, endPoint x: 162, endPoint y: 168, distance: 38.4
click at [124, 166] on div "julio 2024 julio 2024 lun lunes mar martes mié miércoles jue jueves vie viernes…" at bounding box center [116, 224] width 141 height 140
click at [174, 175] on icon "Mes siguiente" at bounding box center [171, 172] width 11 height 11
click at [125, 170] on span "agosto 2024" at bounding box center [112, 172] width 40 height 9
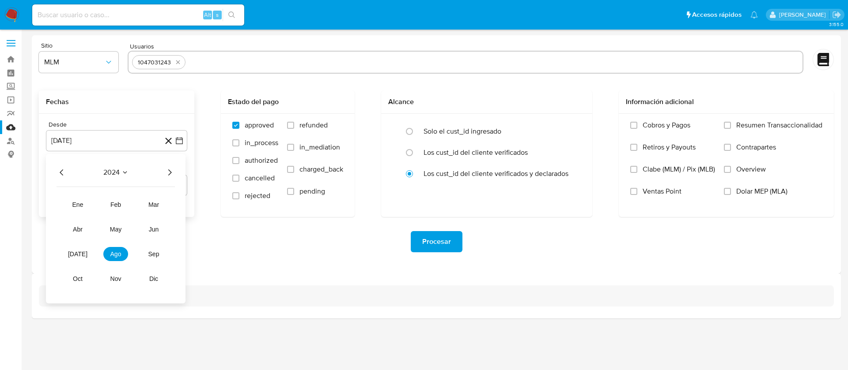
click at [169, 173] on icon "Año siguiente" at bounding box center [169, 172] width 11 height 11
click at [72, 228] on button "abr" at bounding box center [77, 229] width 25 height 14
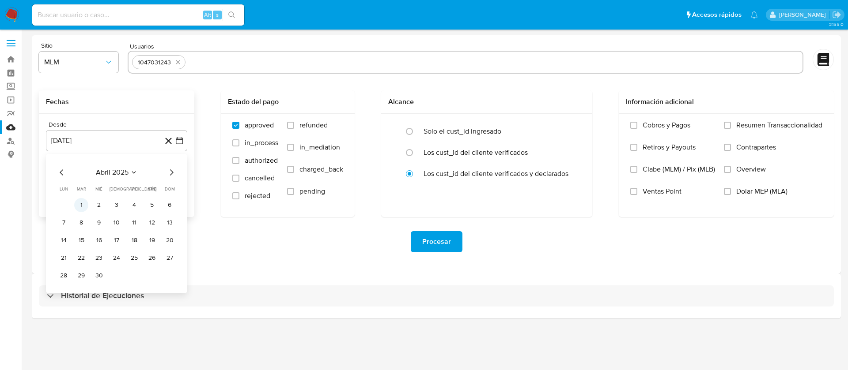
click at [84, 205] on button "1" at bounding box center [81, 205] width 14 height 14
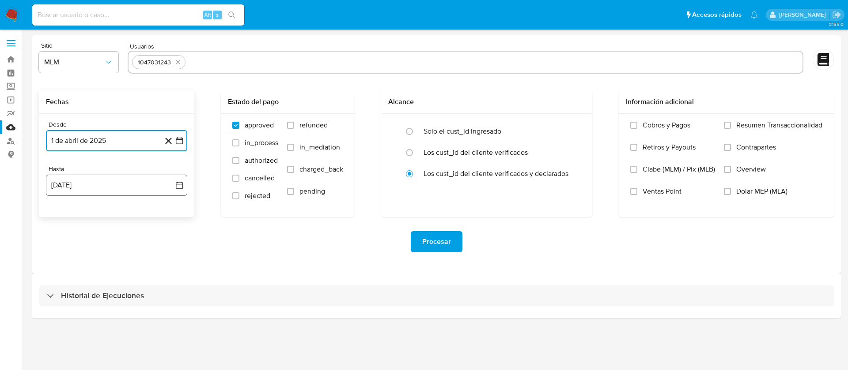
click at [84, 189] on button "22 de agosto de 2025" at bounding box center [116, 185] width 141 height 21
click at [66, 218] on icon "Mes anterior" at bounding box center [62, 217] width 11 height 11
click at [117, 319] on button "31" at bounding box center [116, 320] width 14 height 14
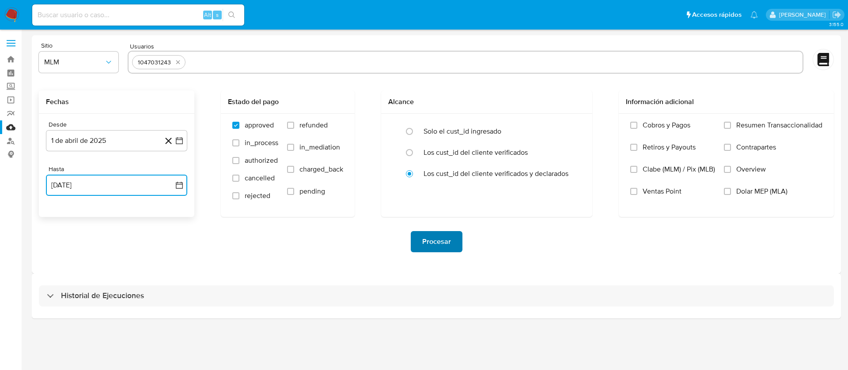
click at [443, 234] on span "Procesar" at bounding box center [436, 241] width 29 height 19
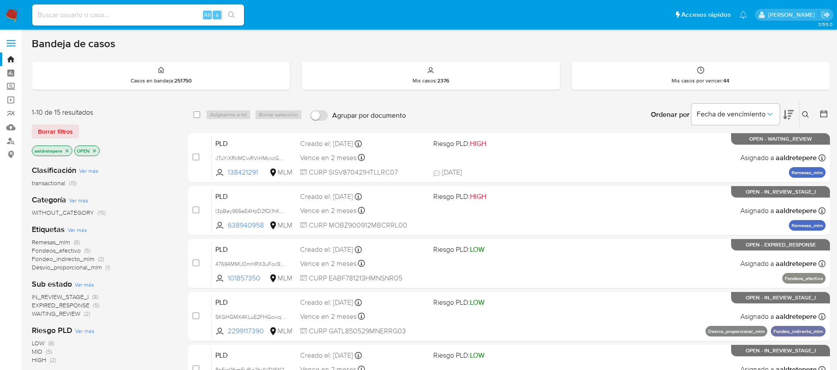
click at [807, 115] on icon at bounding box center [806, 114] width 7 height 7
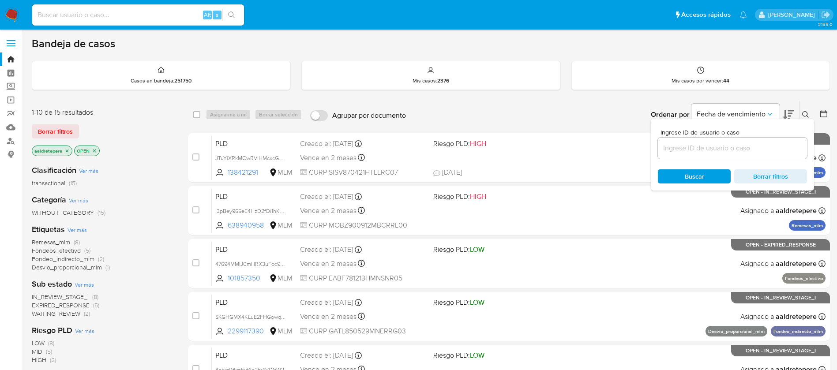
click at [718, 144] on input at bounding box center [732, 148] width 149 height 11
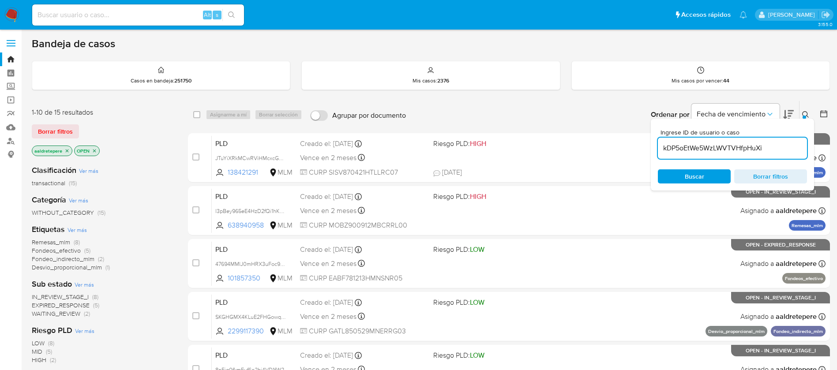
type input "kDP5oEtWe5WzLWVTVHfpHuXi"
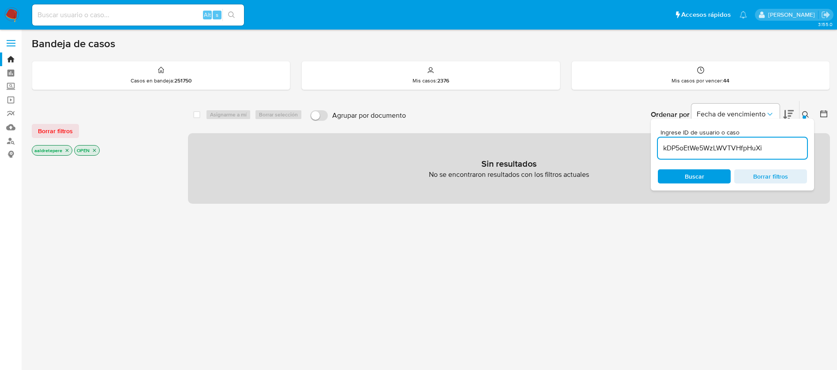
drag, startPoint x: 43, startPoint y: 130, endPoint x: 170, endPoint y: 133, distance: 127.2
click at [43, 131] on span "Borrar filtros" at bounding box center [55, 131] width 35 height 12
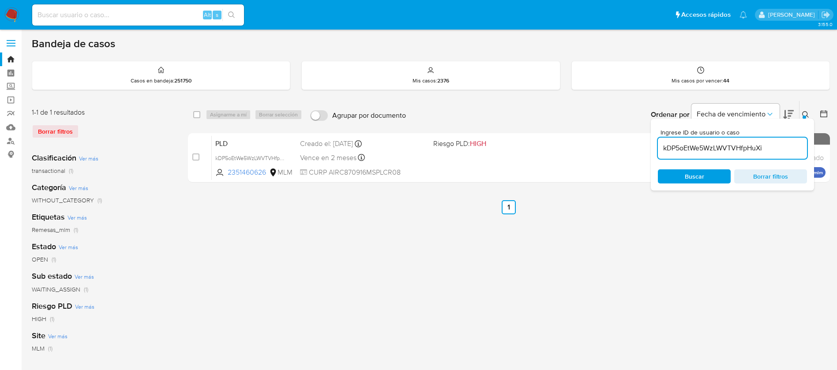
click at [222, 117] on div "Asignarme a mí Borrar selección" at bounding box center [256, 114] width 100 height 11
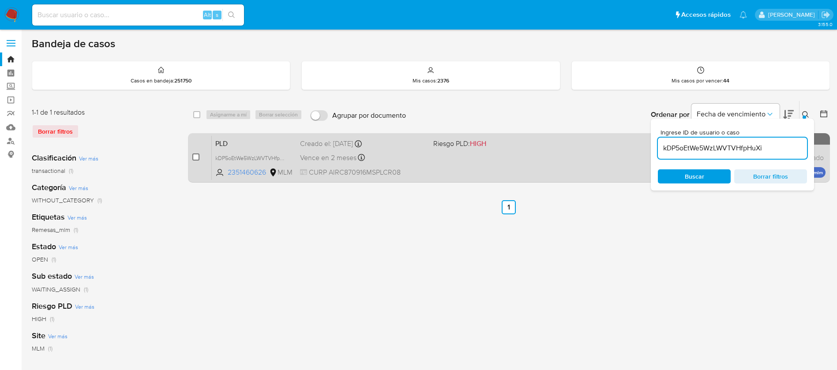
click at [196, 154] on input "checkbox" at bounding box center [195, 157] width 7 height 7
checkbox input "true"
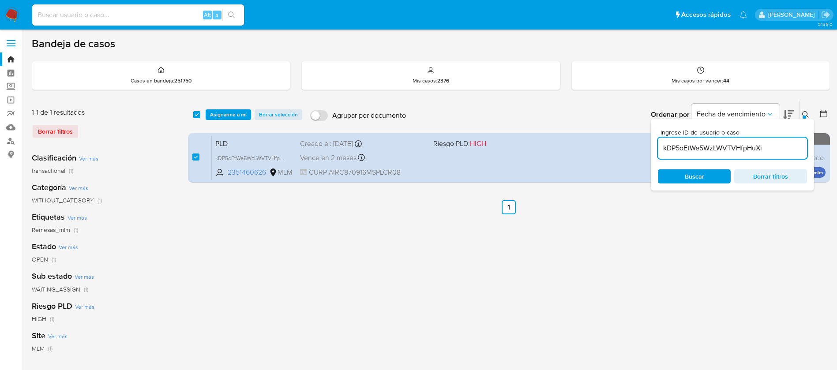
drag, startPoint x: 219, startPoint y: 124, endPoint x: 225, endPoint y: 120, distance: 7.2
click at [222, 122] on div "select-all-cases-checkbox Asignarme a mí Borrar selección Agrupar por documento…" at bounding box center [509, 114] width 642 height 27
click at [226, 119] on span "Asignarme a mí" at bounding box center [228, 114] width 37 height 9
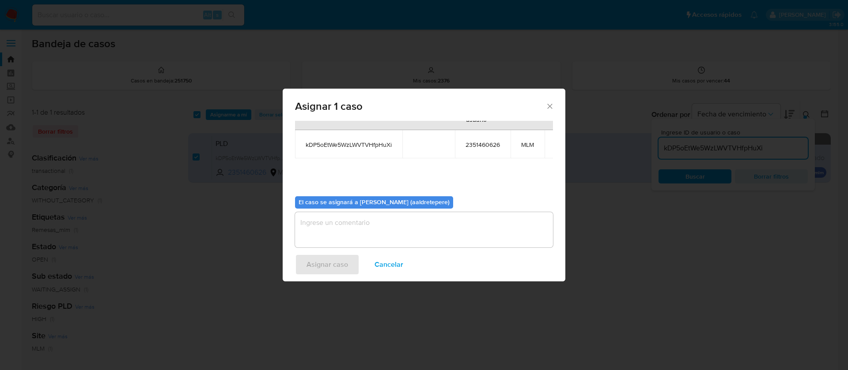
scroll to position [56, 0]
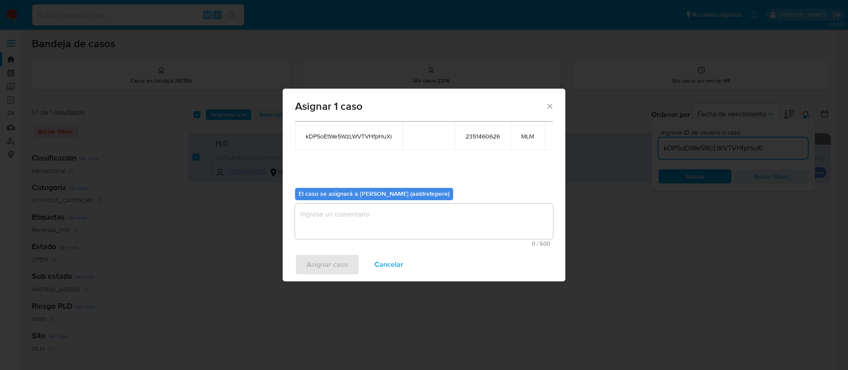
drag, startPoint x: 347, startPoint y: 202, endPoint x: 348, endPoint y: 219, distance: 17.2
click at [348, 204] on textarea "assign-modal" at bounding box center [424, 221] width 258 height 35
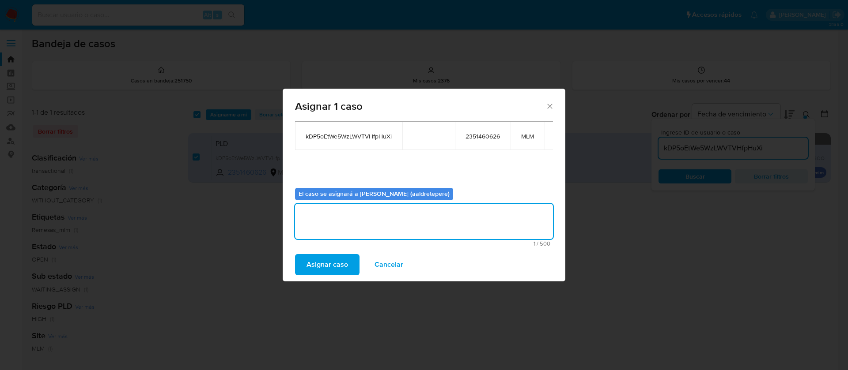
click at [337, 250] on div "Asignar caso Cancelar" at bounding box center [424, 265] width 283 height 34
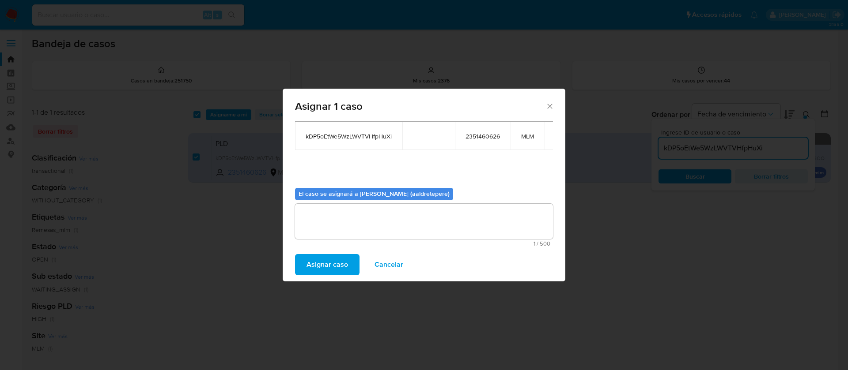
click at [336, 266] on span "Asignar caso" at bounding box center [326, 264] width 41 height 19
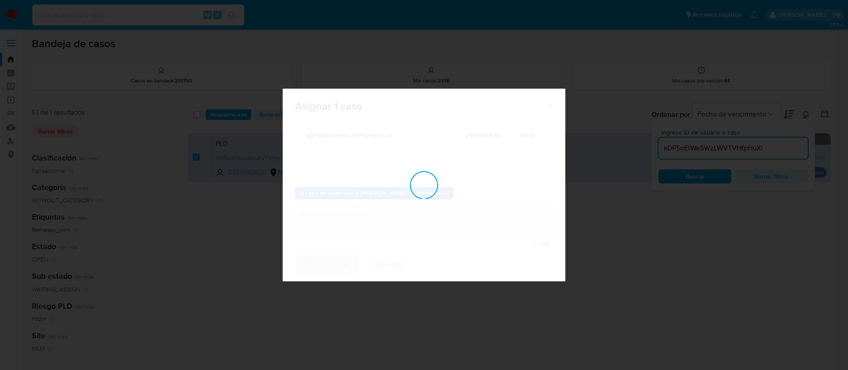
checkbox input "false"
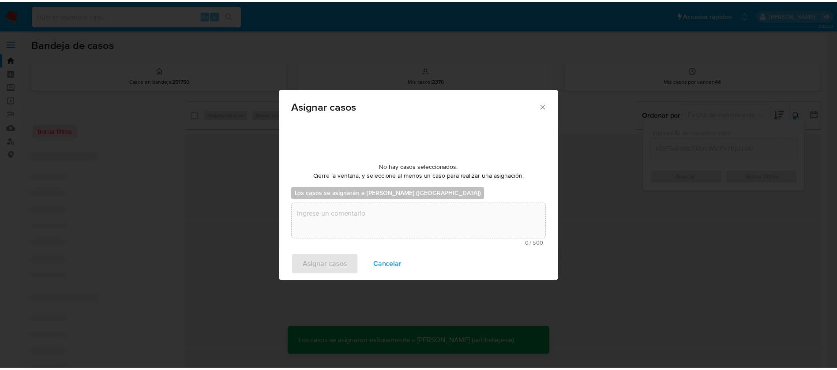
scroll to position [53, 0]
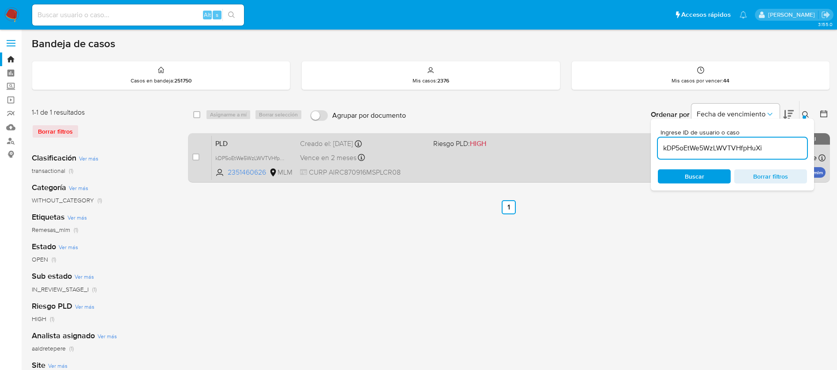
click at [534, 177] on div "PLD kDP5oEtWe5WzLWVTVHfpHuXi 2351460626 MLM Riesgo PLD: HIGH Creado el: 12/08/2…" at bounding box center [519, 158] width 614 height 45
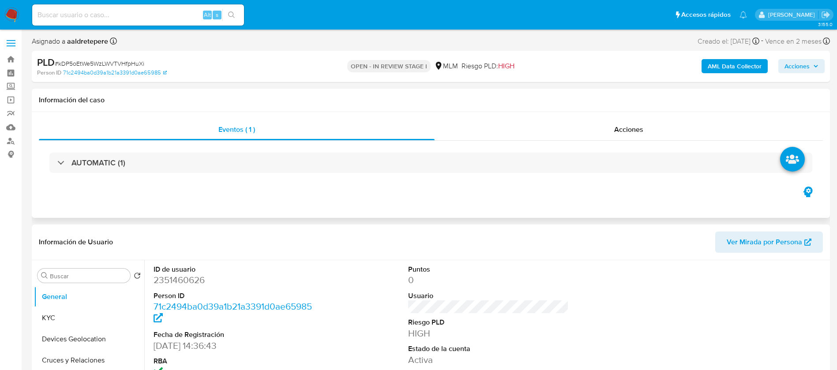
select select "10"
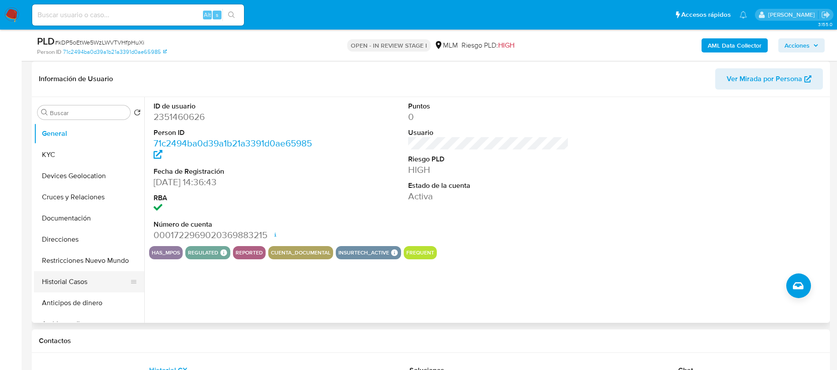
scroll to position [132, 0]
click at [64, 279] on button "Historial Casos" at bounding box center [85, 281] width 103 height 21
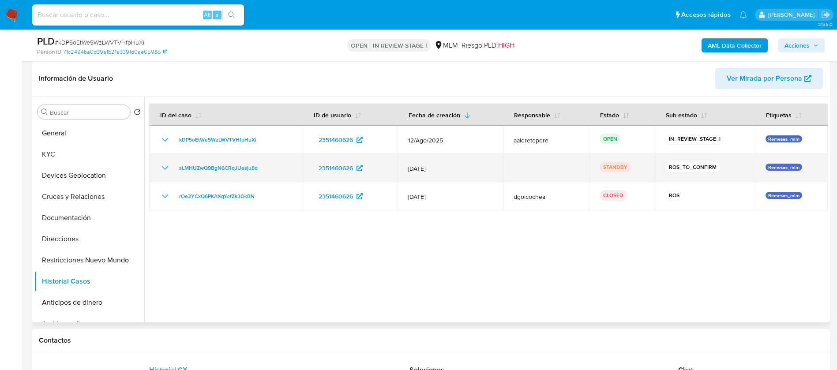
click at [161, 170] on icon "Mostrar/Ocultar" at bounding box center [165, 168] width 11 height 11
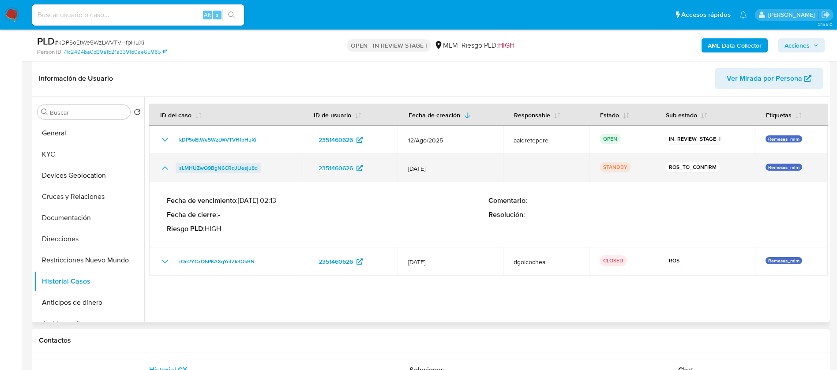
click at [198, 165] on span "sLMHUZwQ9BgN6CRqJUesju8d" at bounding box center [218, 168] width 79 height 11
click at [162, 166] on icon "Mostrar/Ocultar" at bounding box center [165, 168] width 11 height 11
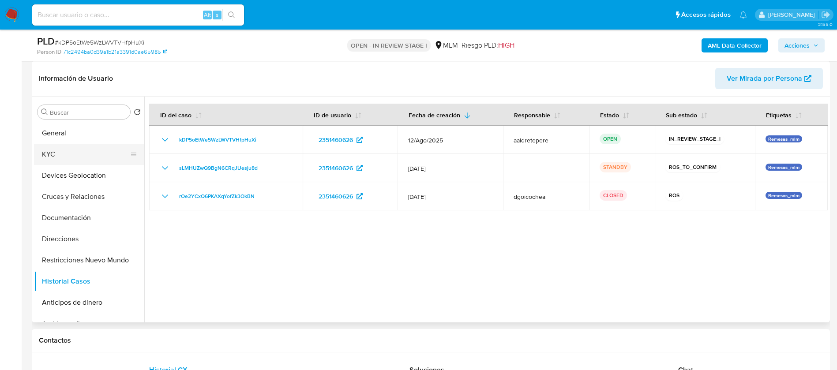
click at [66, 157] on button "KYC" at bounding box center [85, 154] width 103 height 21
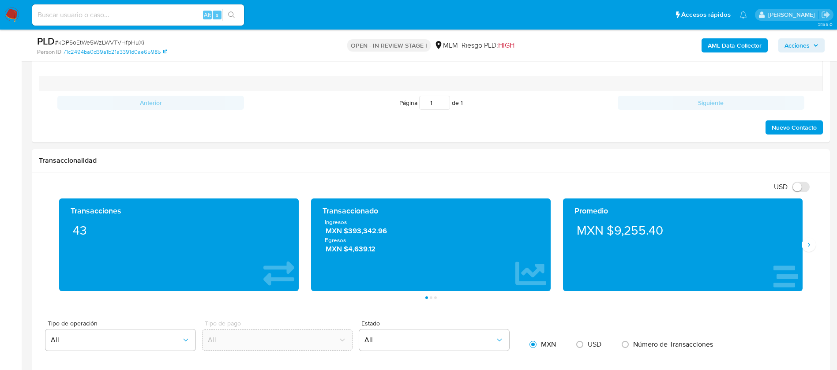
scroll to position [510, 0]
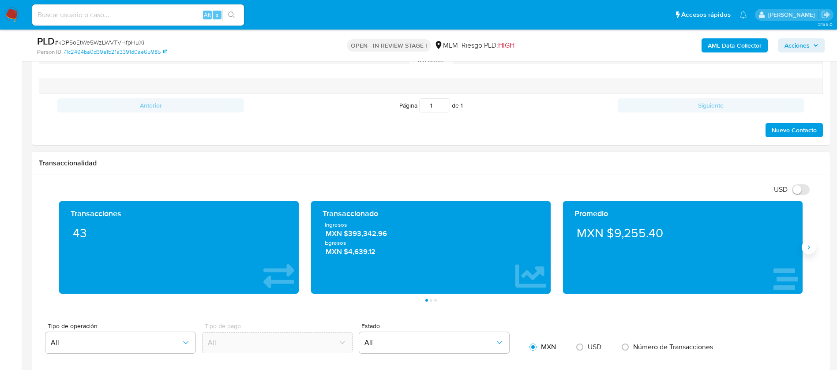
click at [813, 247] on button "Siguiente" at bounding box center [809, 248] width 14 height 14
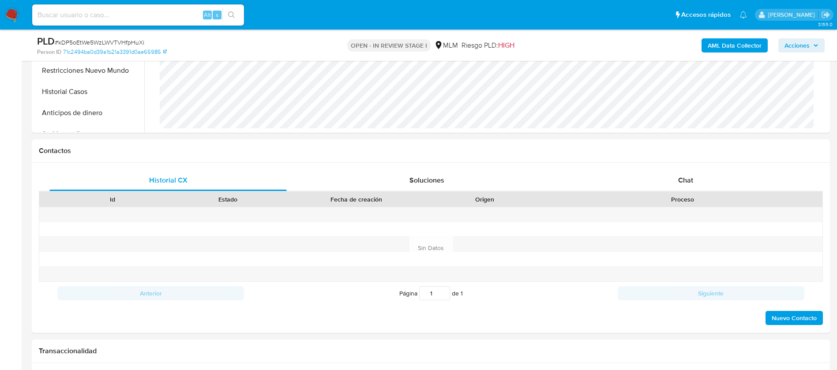
scroll to position [0, 0]
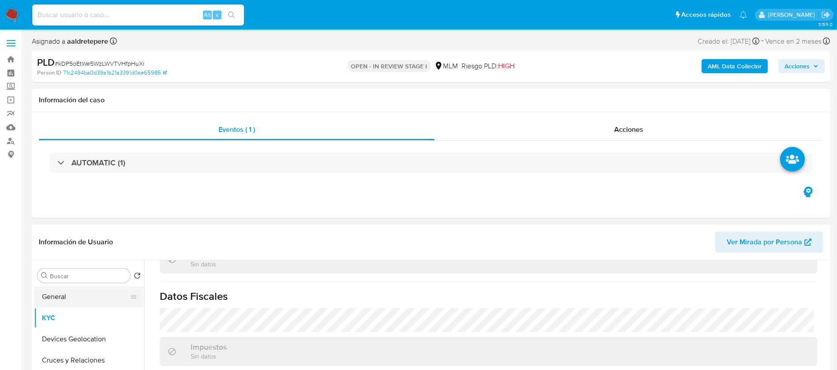
click at [56, 297] on button "General" at bounding box center [85, 297] width 103 height 21
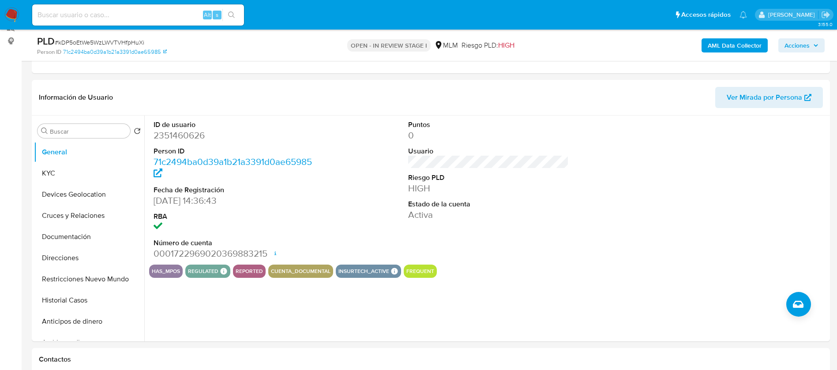
scroll to position [132, 0]
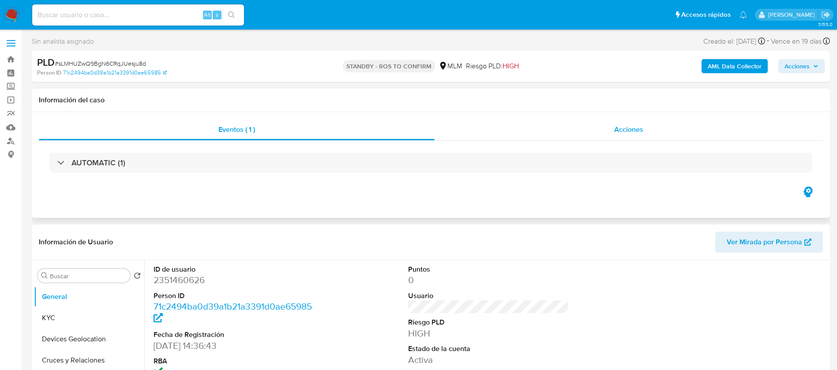
click at [627, 125] on span "Acciones" at bounding box center [629, 129] width 29 height 10
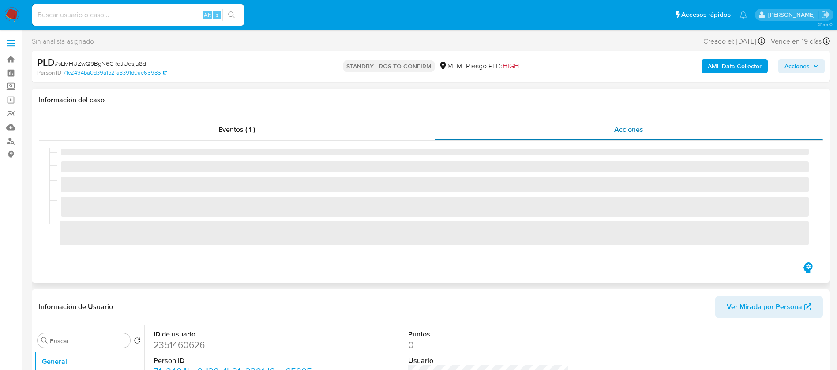
select select "10"
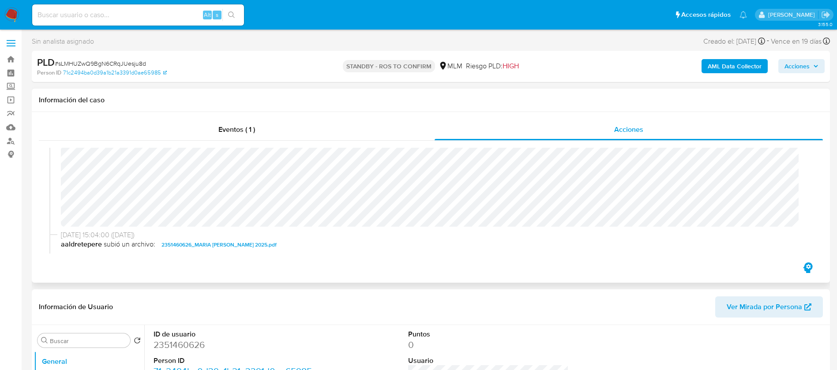
scroll to position [205, 0]
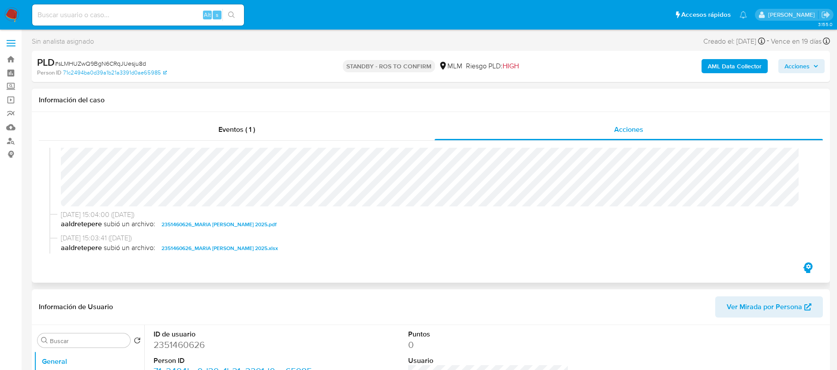
click at [685, 218] on span "[DATE] 15:04:00 ([DATE])" at bounding box center [435, 215] width 748 height 10
click at [803, 201] on div "[DATE] 11:46:30 ([DATE]) El caso pasó a estado STANDBY_ROS_TO_CONFIRM por cesgo…" at bounding box center [430, 201] width 763 height 106
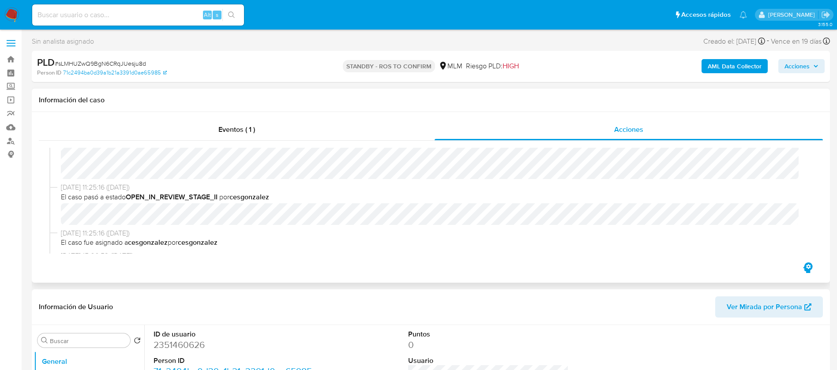
scroll to position [0, 0]
